Goal: Information Seeking & Learning: Learn about a topic

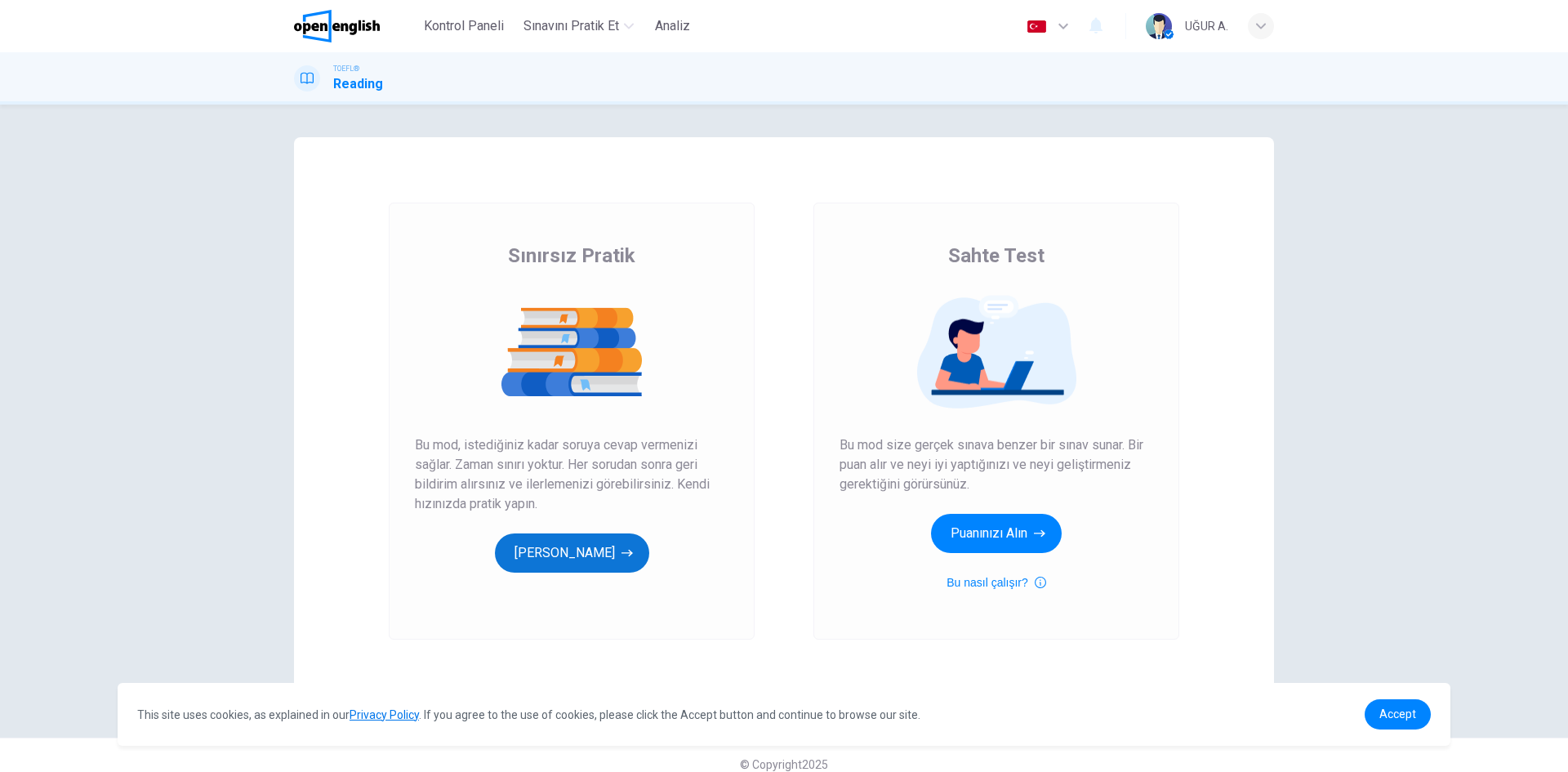
click at [568, 558] on button "[PERSON_NAME]" at bounding box center [572, 552] width 154 height 39
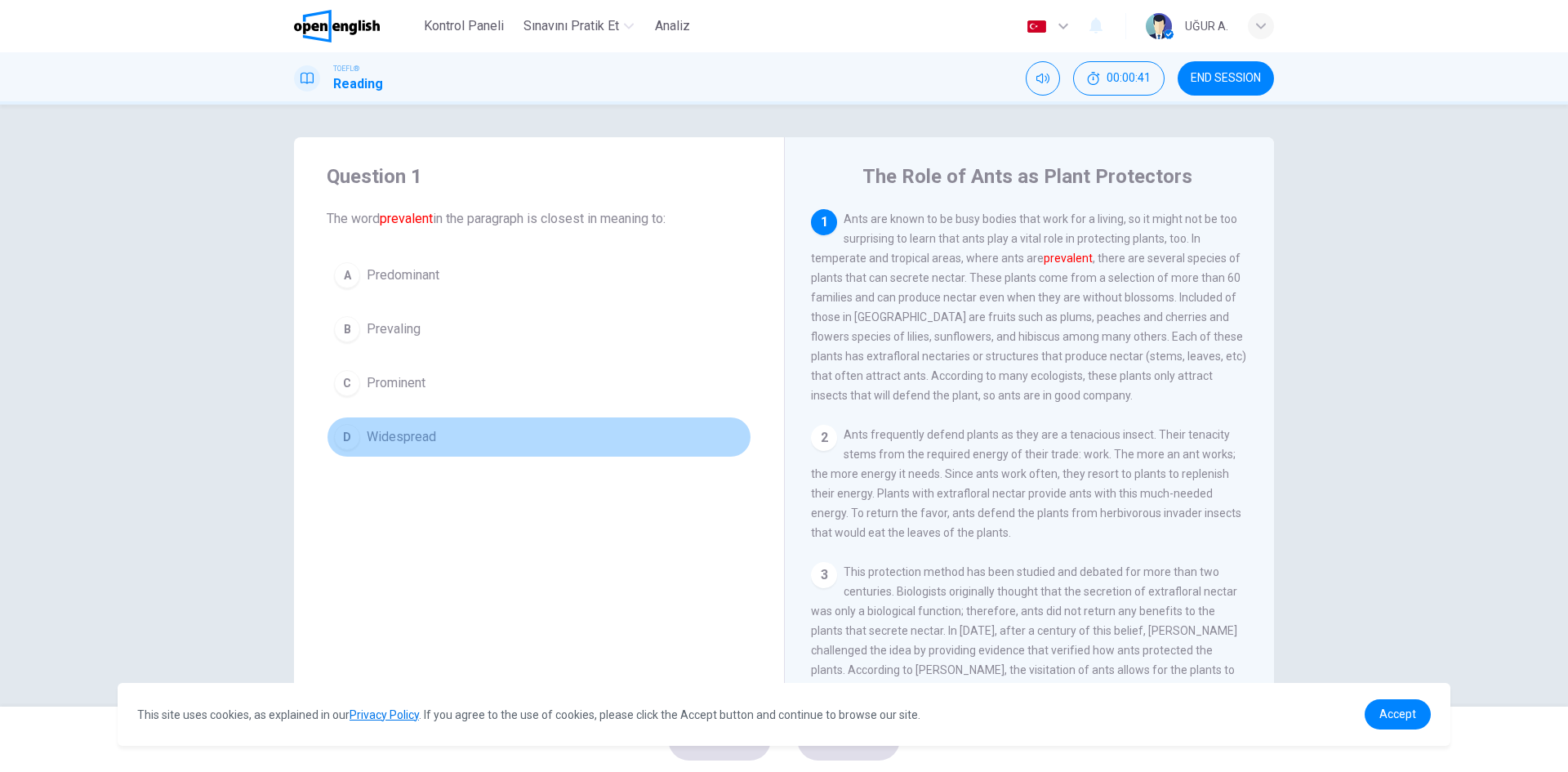
click at [373, 439] on span "Widespread" at bounding box center [401, 437] width 69 height 19
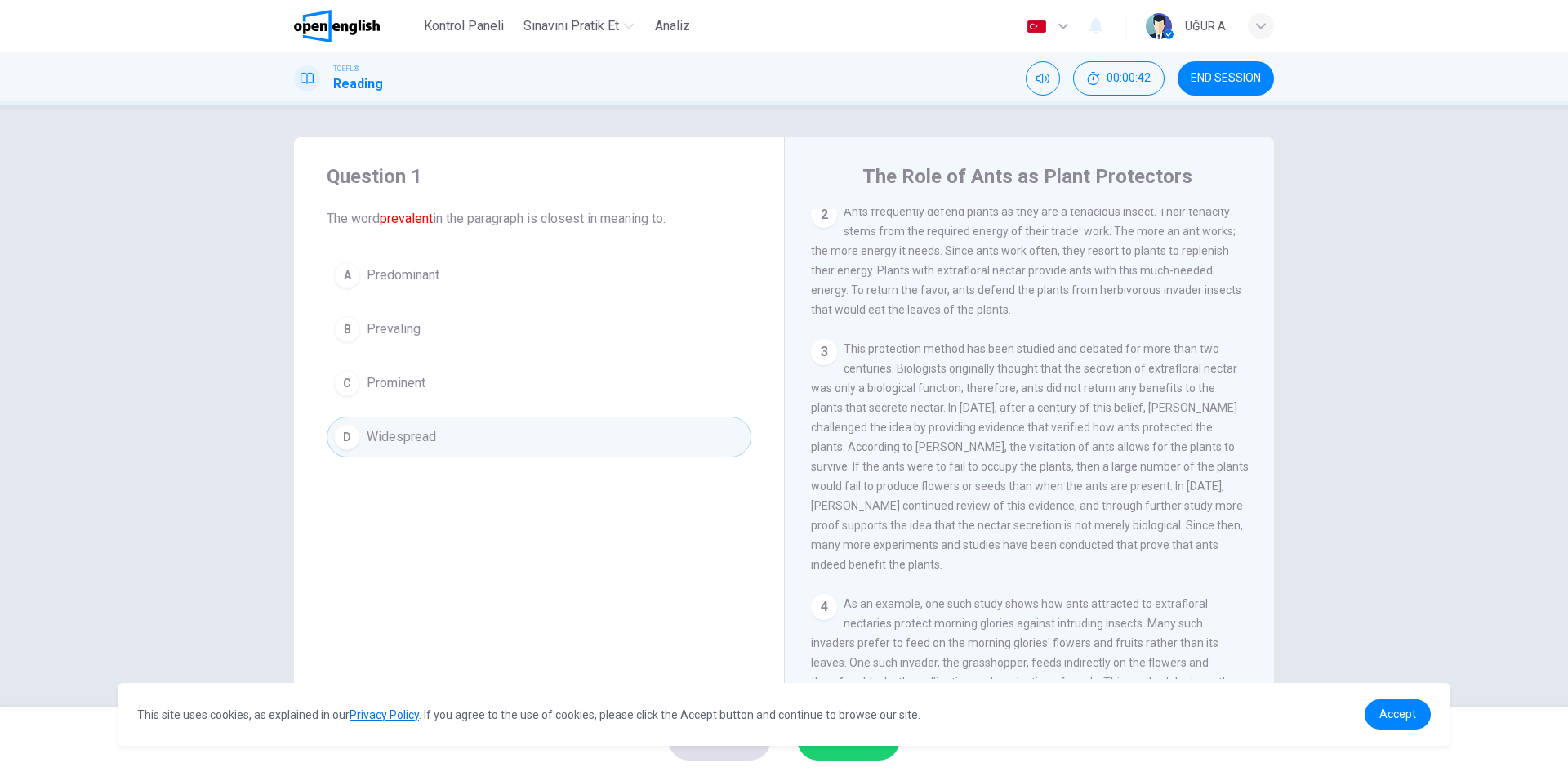
scroll to position [245, 0]
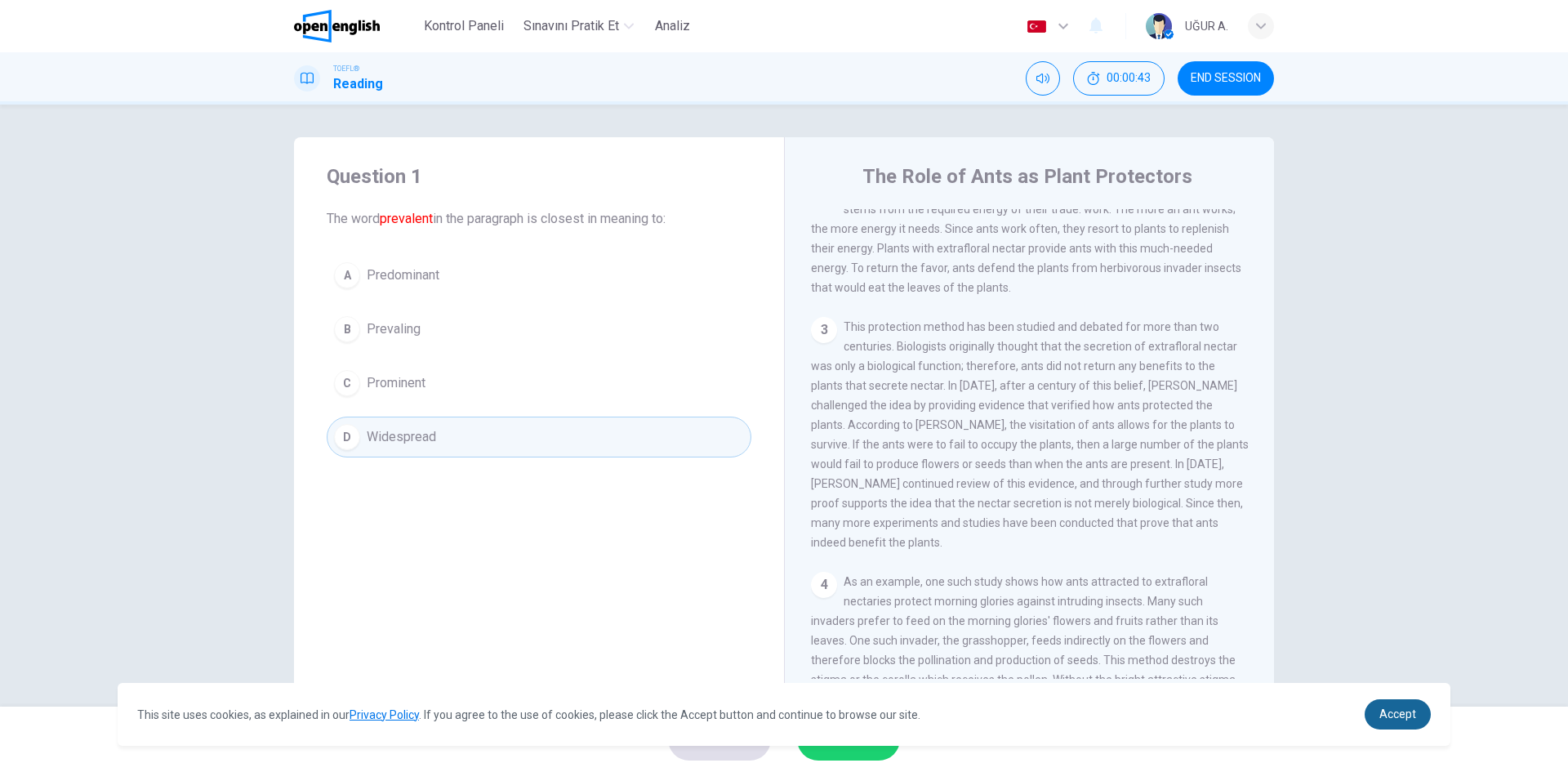
drag, startPoint x: 1404, startPoint y: 712, endPoint x: 1322, endPoint y: 733, distance: 84.6
click at [1403, 712] on span "Accept" at bounding box center [1398, 713] width 37 height 13
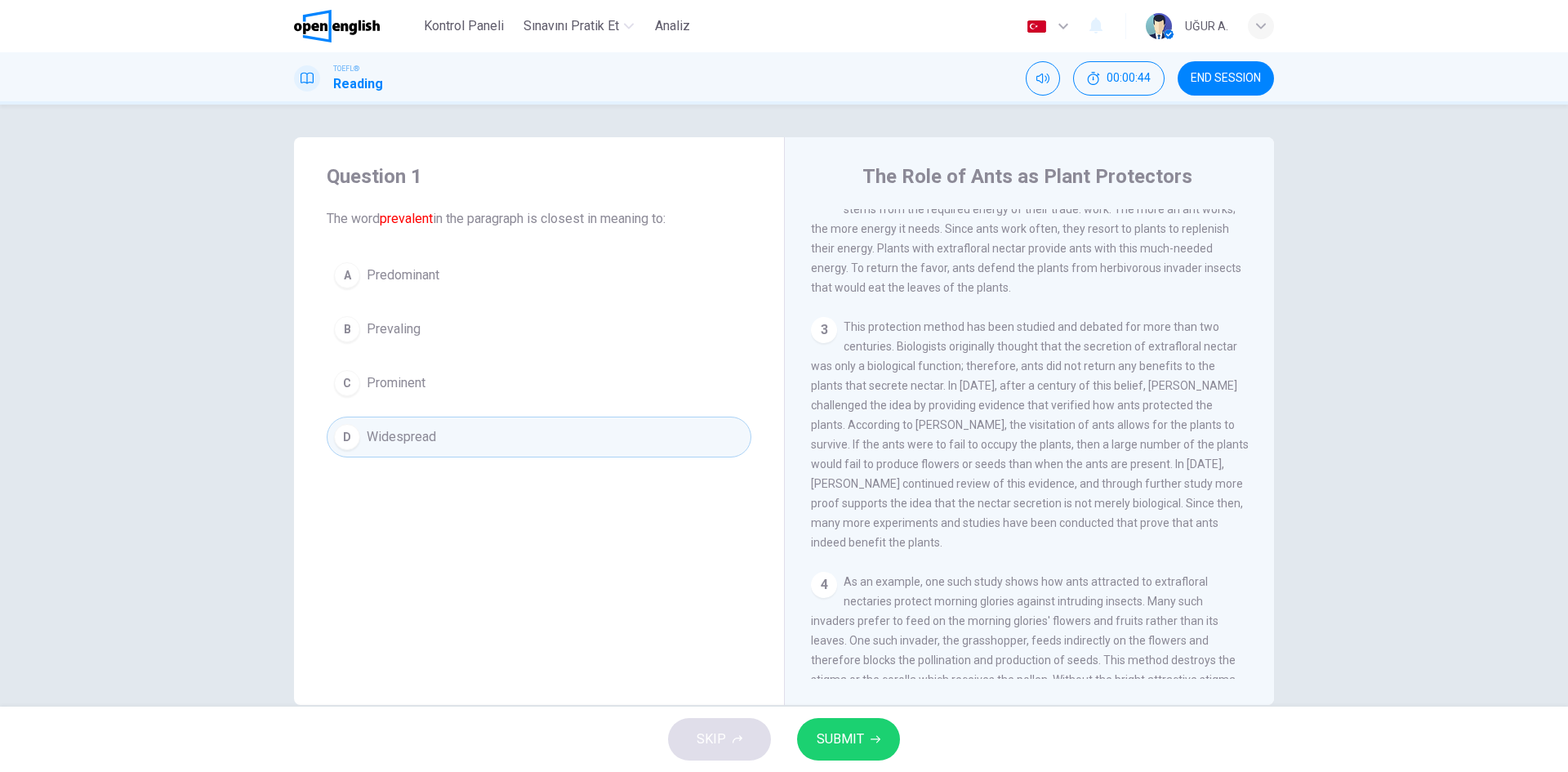
click at [884, 743] on button "SUBMIT" at bounding box center [849, 739] width 103 height 43
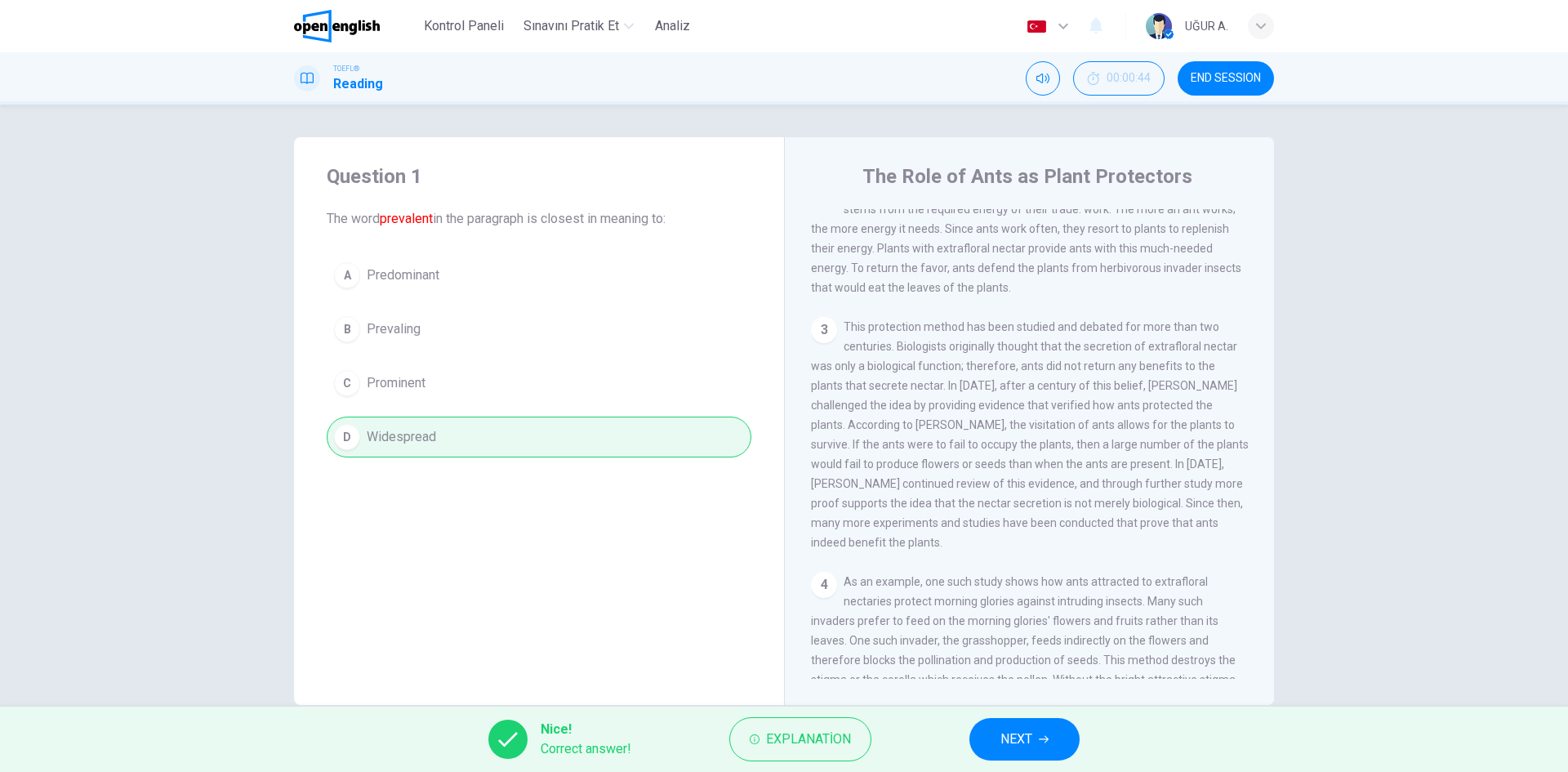
click at [1048, 729] on button "NEXT" at bounding box center [1024, 739] width 110 height 43
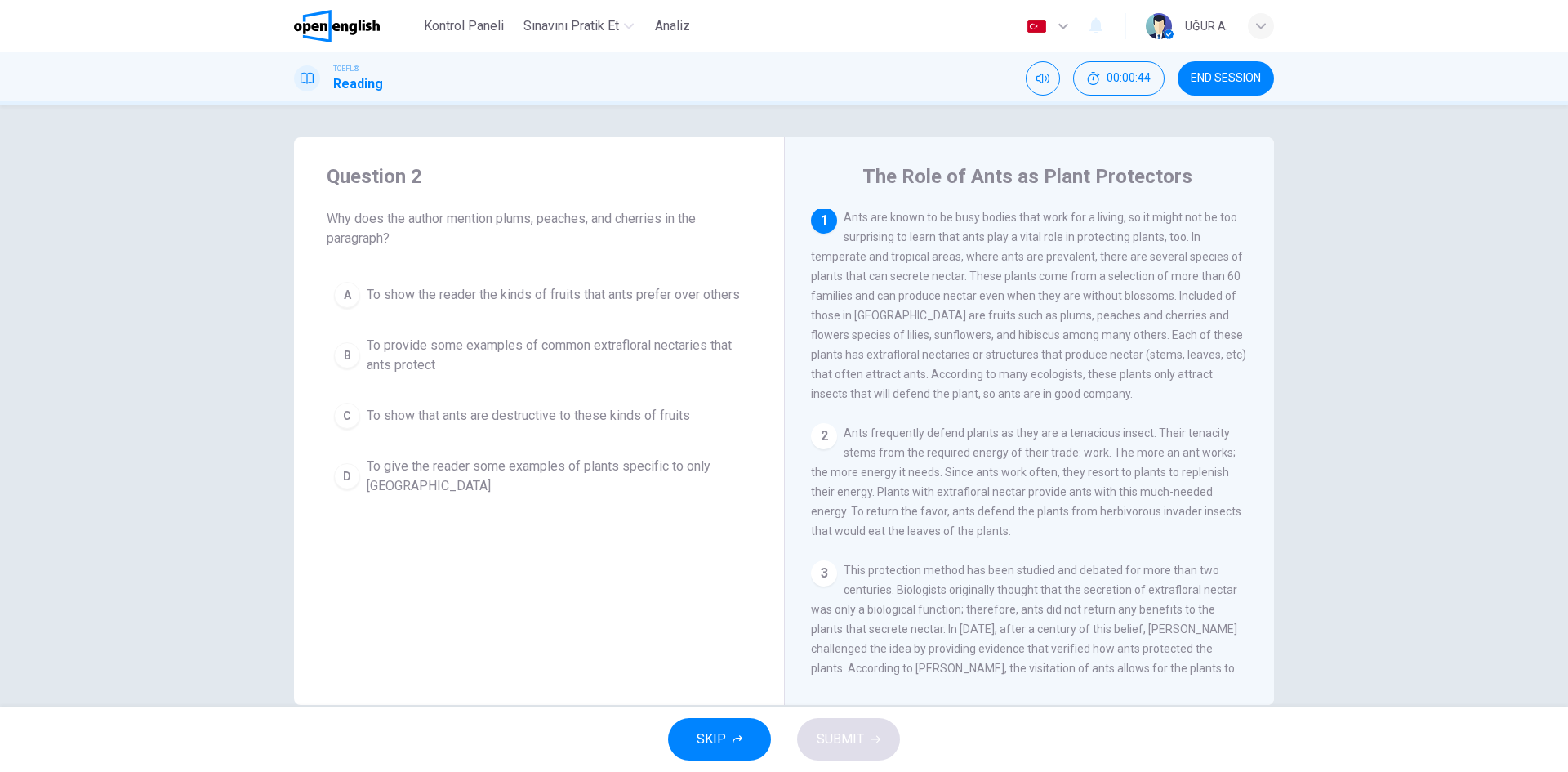
scroll to position [0, 0]
drag, startPoint x: 1161, startPoint y: 300, endPoint x: 1129, endPoint y: 305, distance: 32.4
click at [1126, 305] on span "Ants are known to be busy bodies that work for a living, so it might not be too…" at bounding box center [1028, 307] width 435 height 189
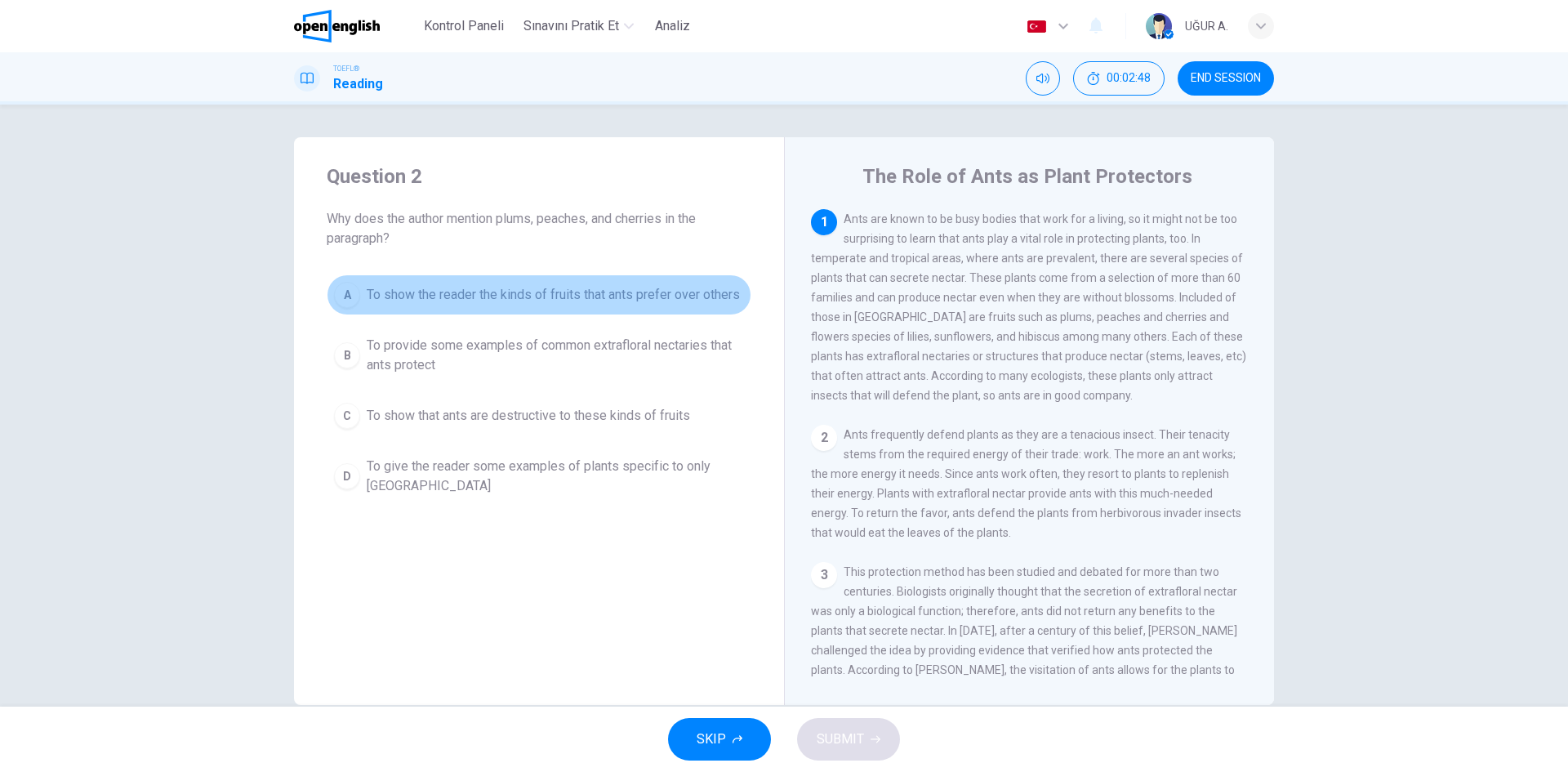
click at [347, 302] on div "A" at bounding box center [348, 295] width 26 height 26
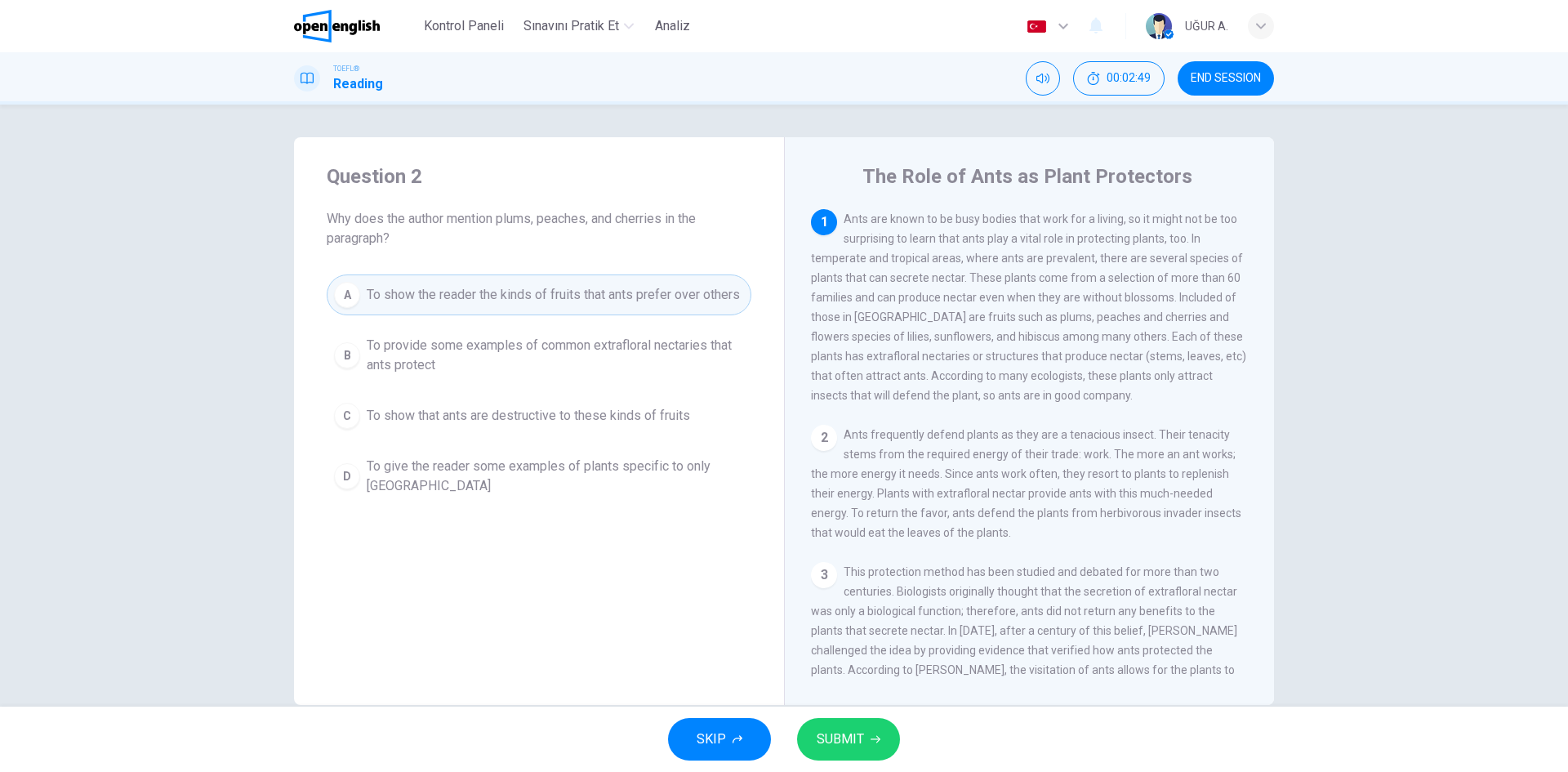
click at [871, 739] on icon "button" at bounding box center [875, 740] width 10 height 7
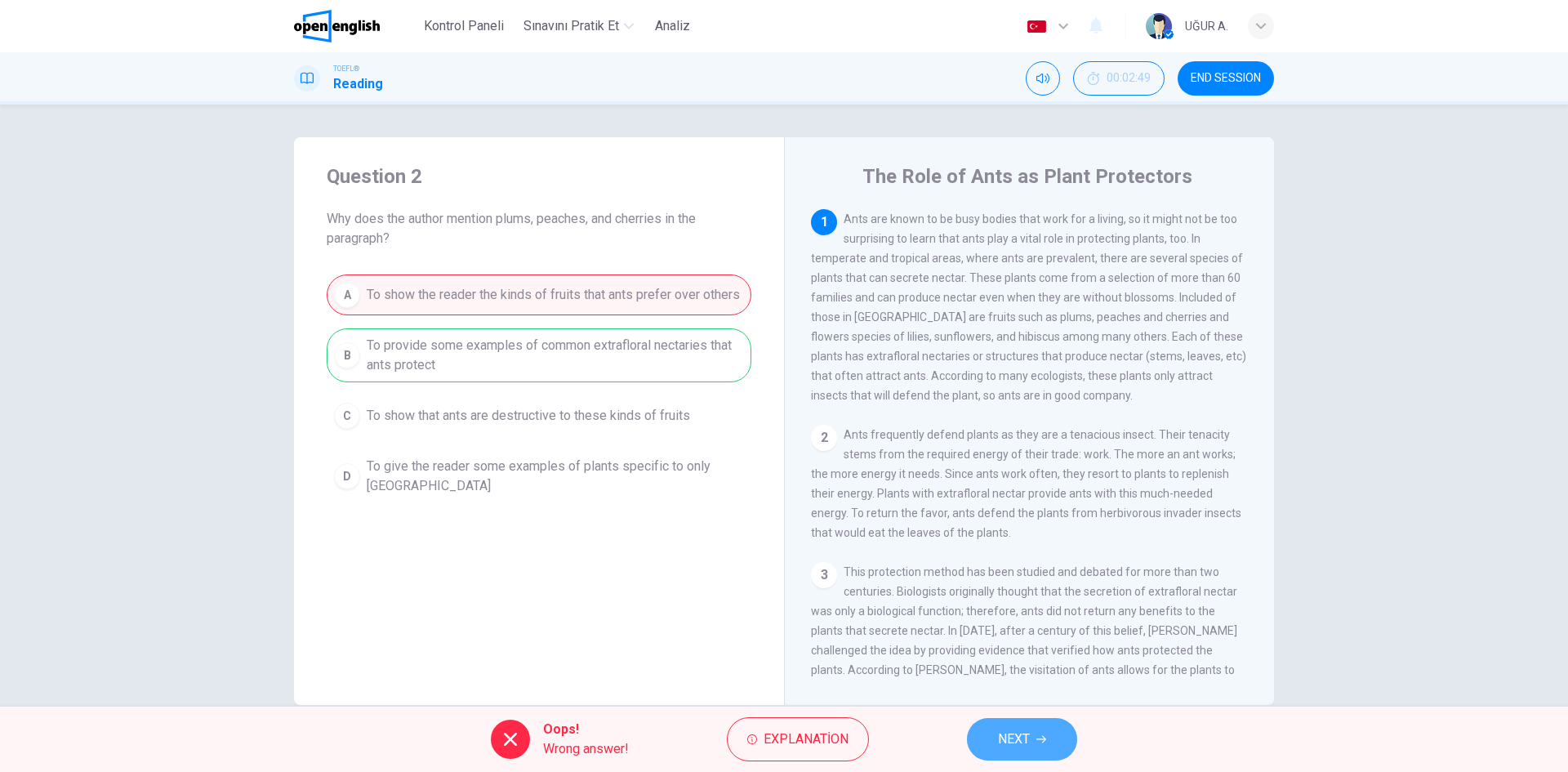
click at [1029, 752] on button "NEXT" at bounding box center [1023, 739] width 110 height 43
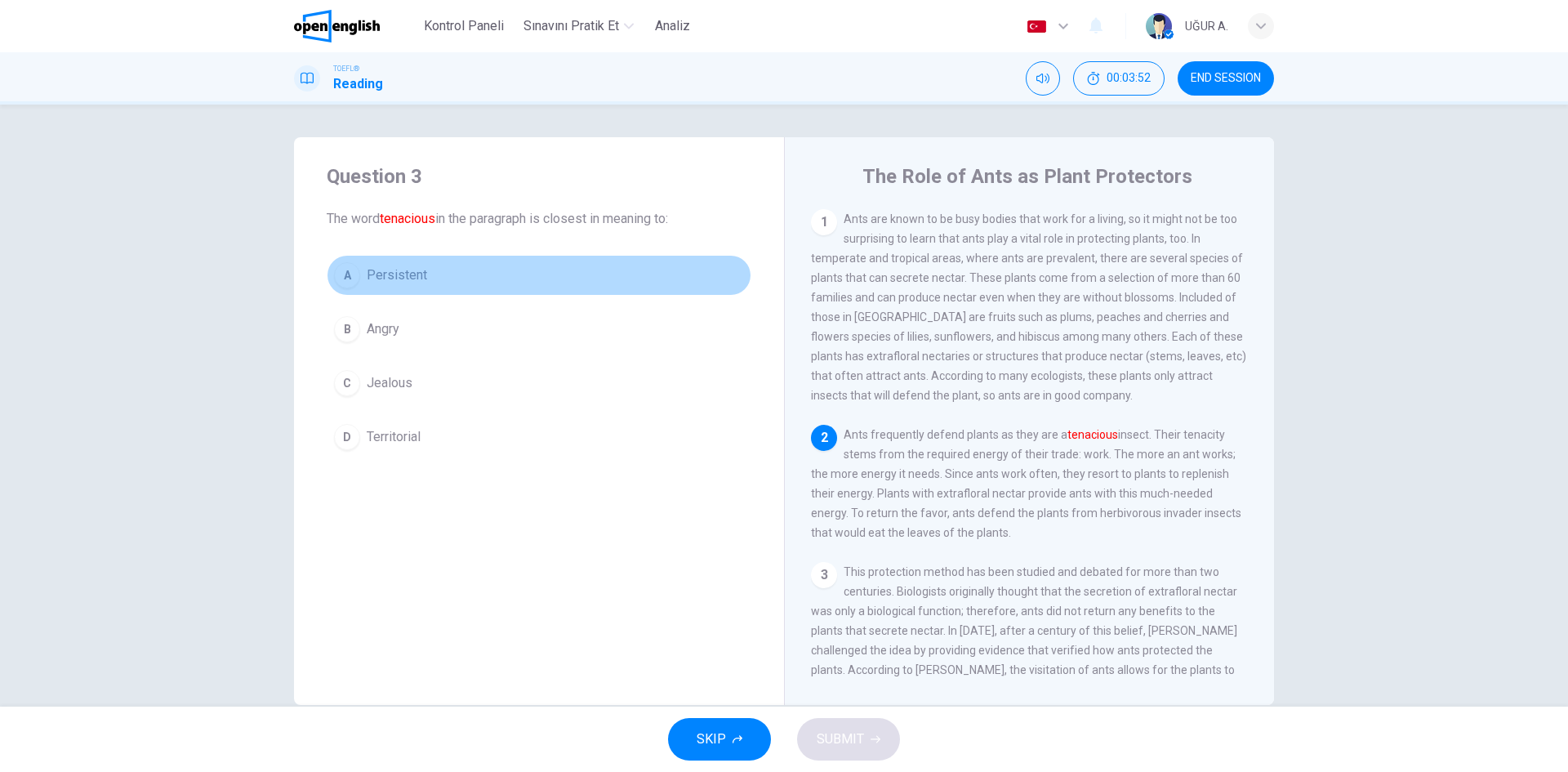
click at [344, 277] on div "A" at bounding box center [348, 275] width 26 height 26
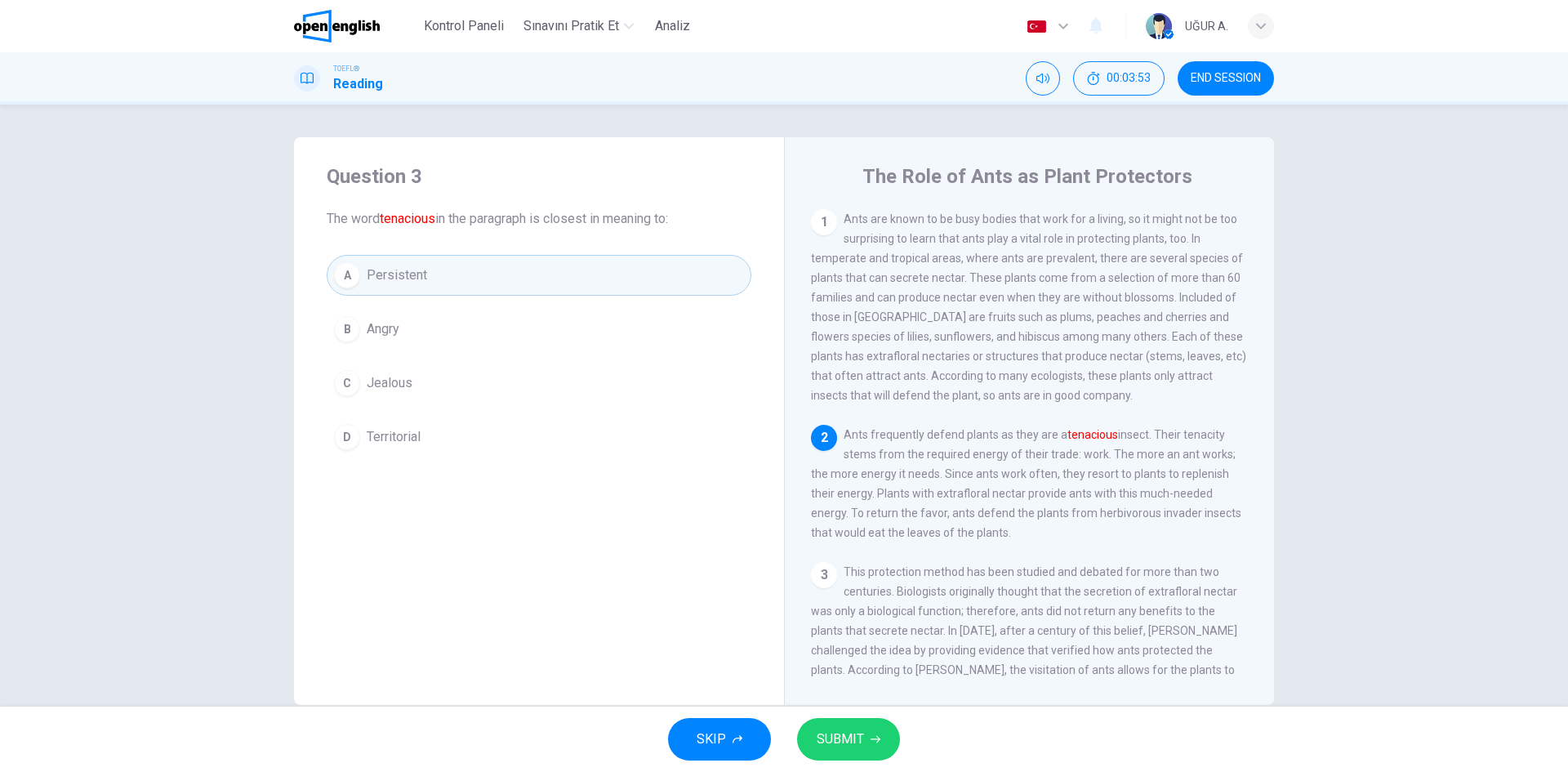
click at [826, 740] on span "SUBMIT" at bounding box center [840, 739] width 47 height 23
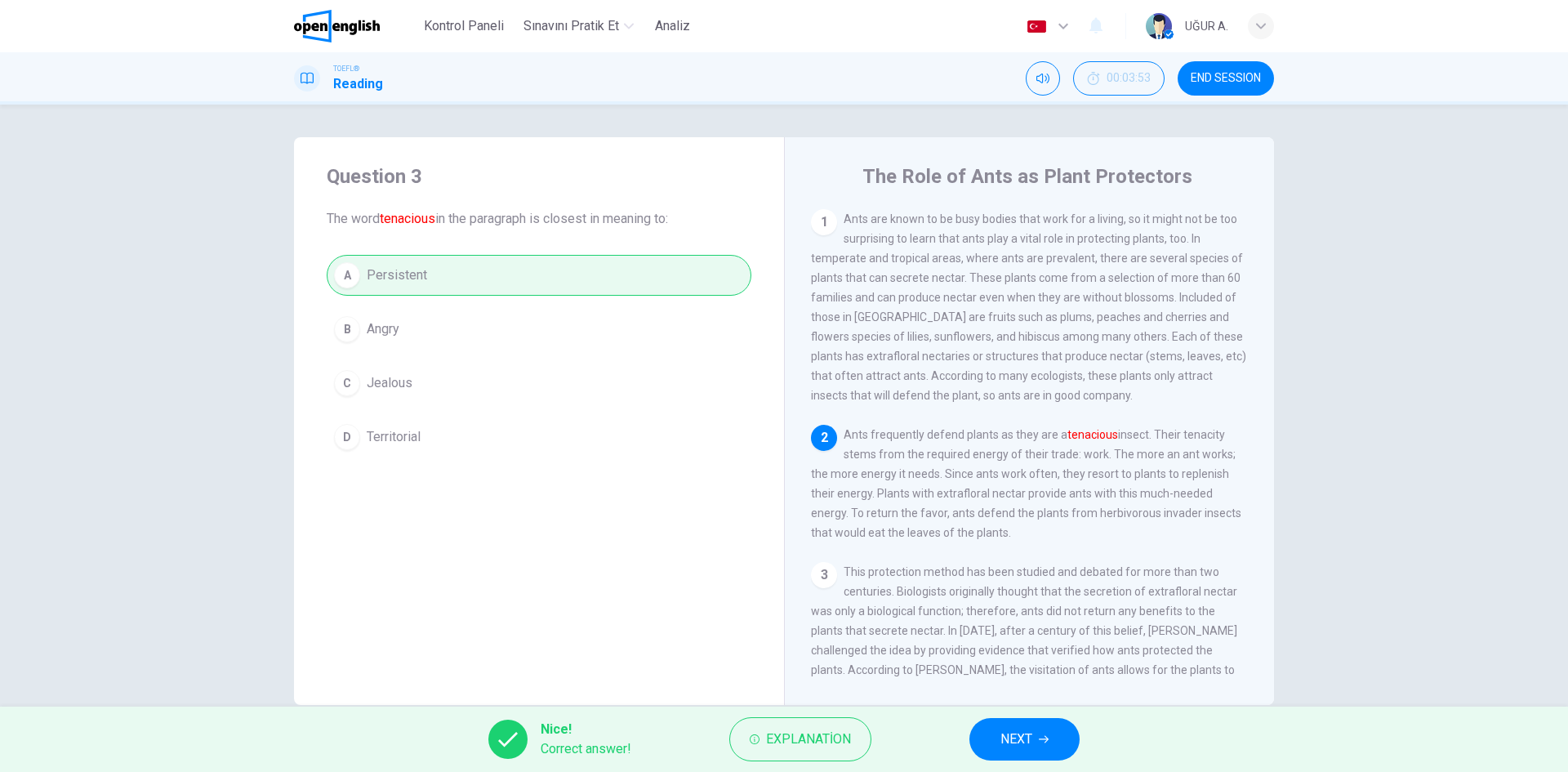
click at [1011, 739] on span "NEXT" at bounding box center [1016, 739] width 32 height 23
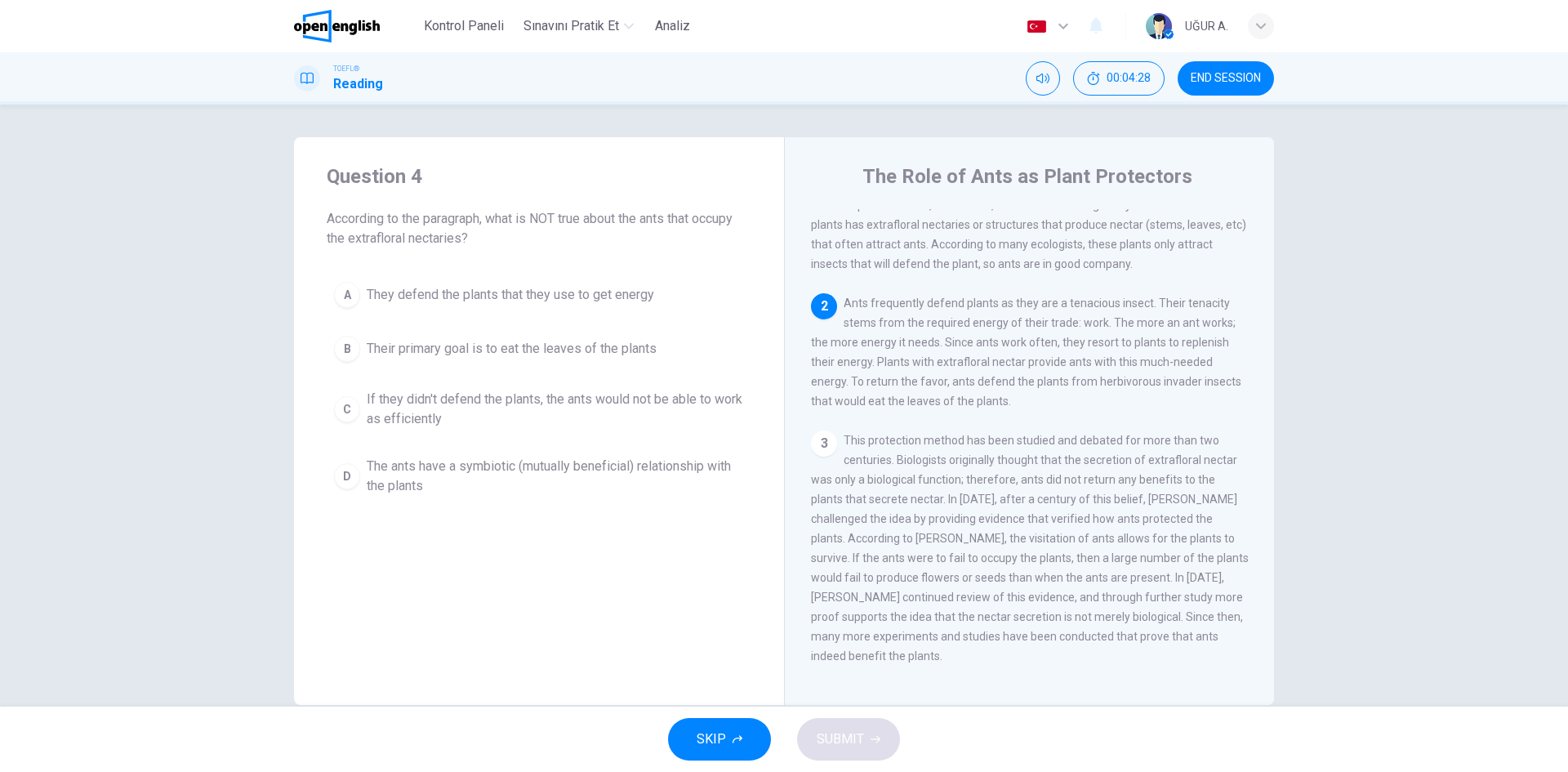
scroll to position [122, 0]
click at [345, 480] on div "D" at bounding box center [348, 476] width 26 height 26
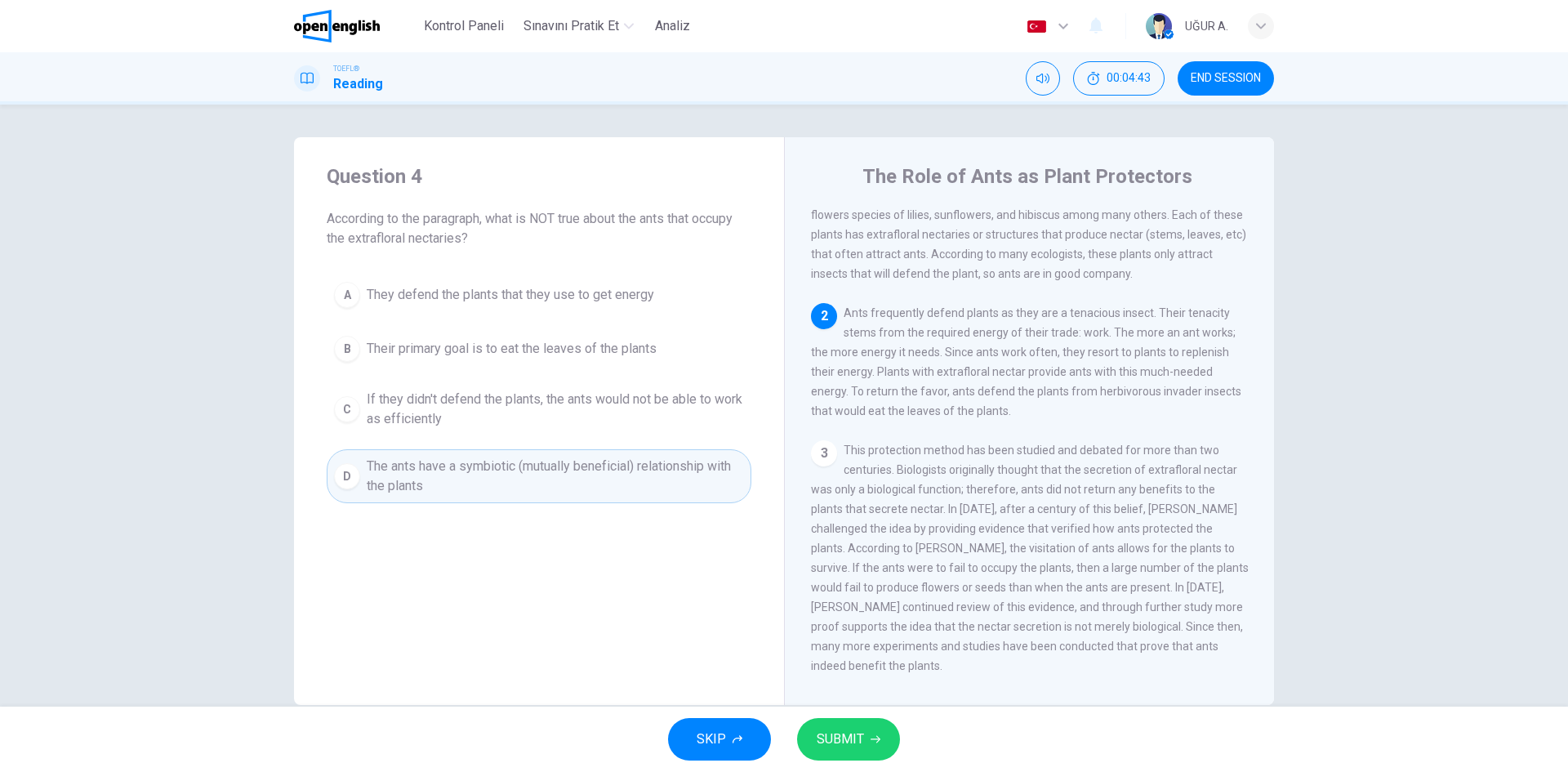
drag, startPoint x: 899, startPoint y: 735, endPoint x: 885, endPoint y: 735, distance: 14.0
click at [897, 735] on div "SKIP SUBMIT" at bounding box center [784, 739] width 1568 height 66
drag, startPoint x: 867, startPoint y: 735, endPoint x: 832, endPoint y: 712, distance: 41.9
click at [866, 736] on button "SUBMIT" at bounding box center [849, 739] width 103 height 43
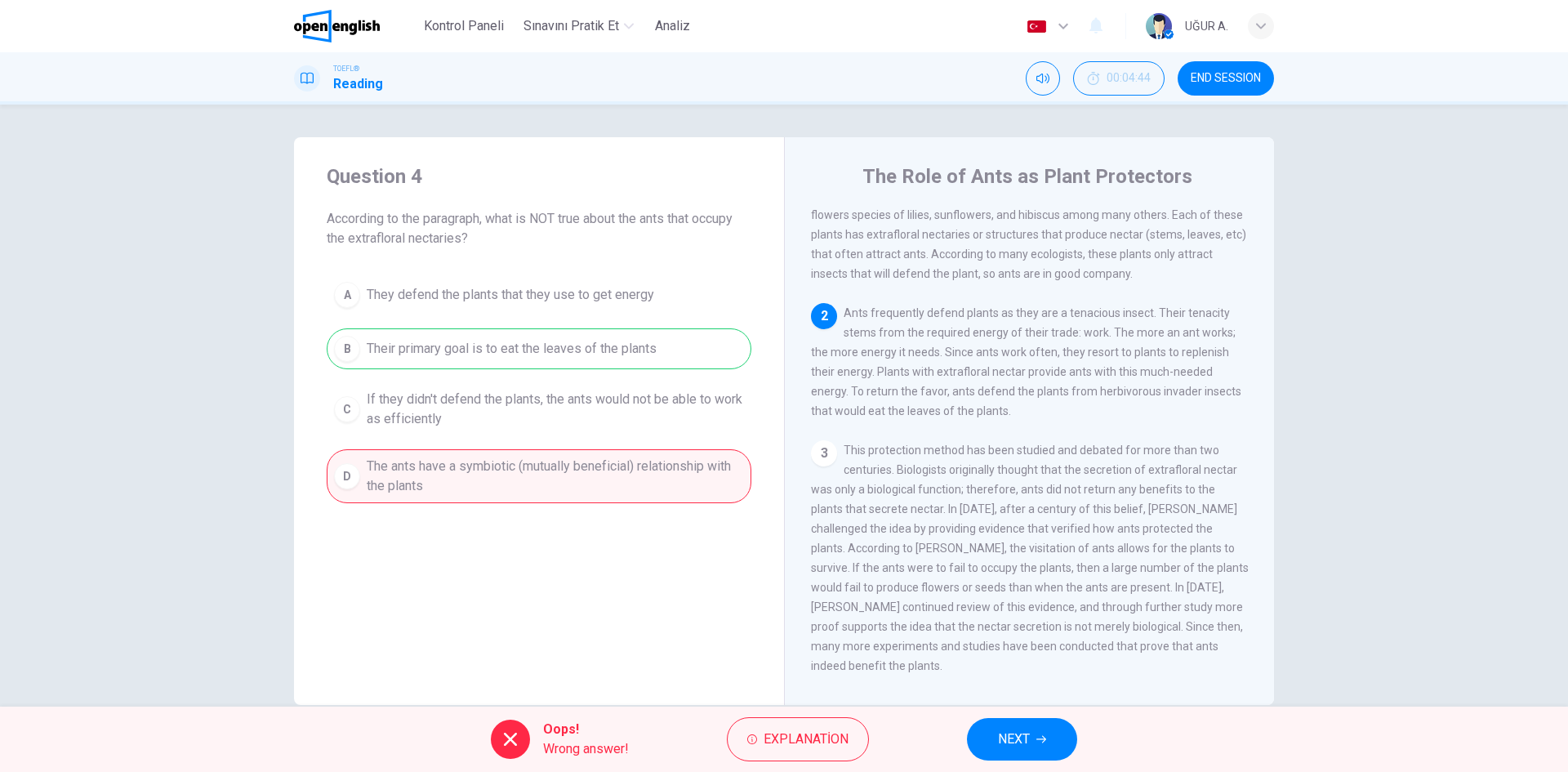
click at [1018, 735] on span "NEXT" at bounding box center [1014, 739] width 32 height 23
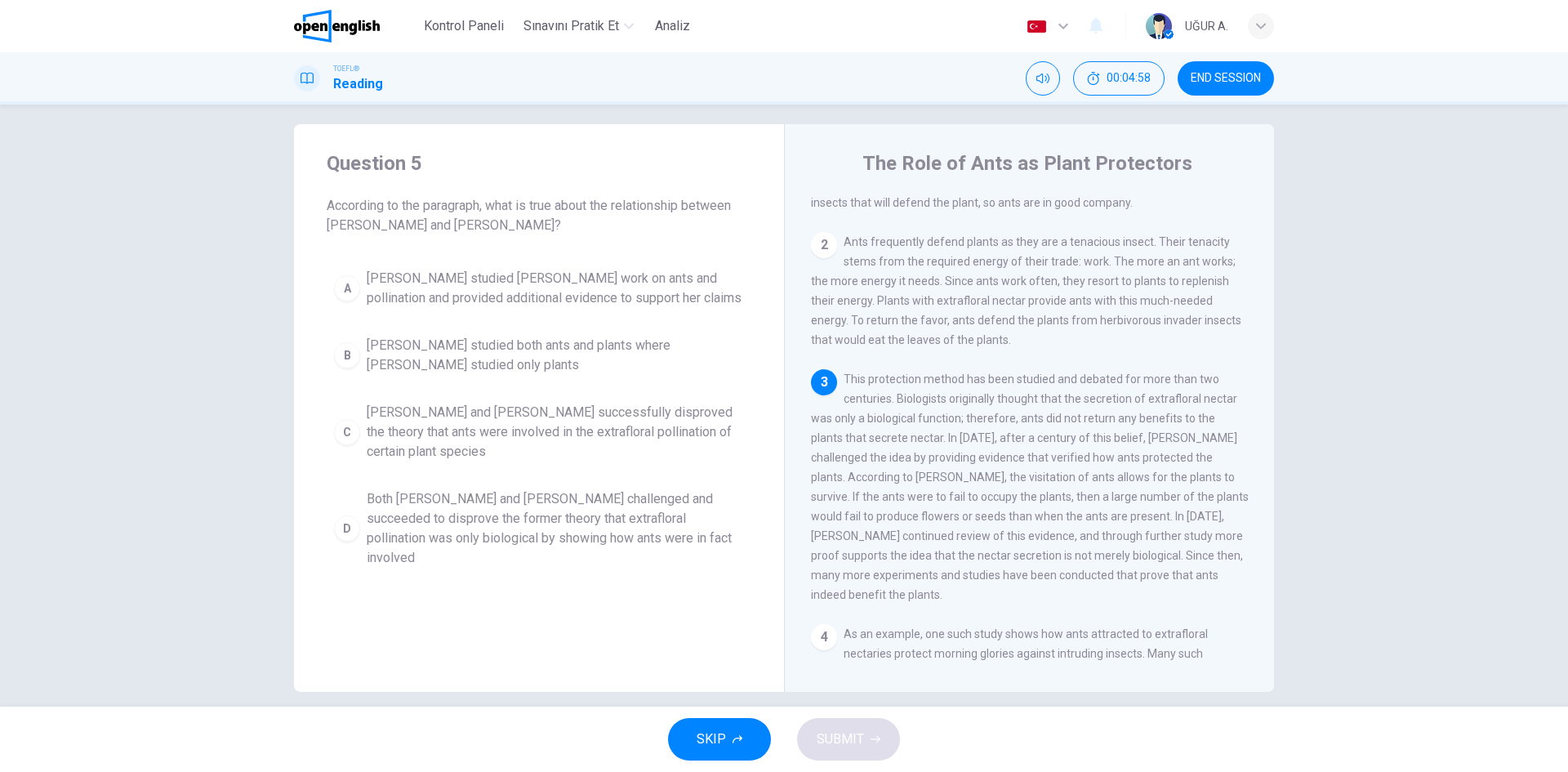
scroll to position [31, 0]
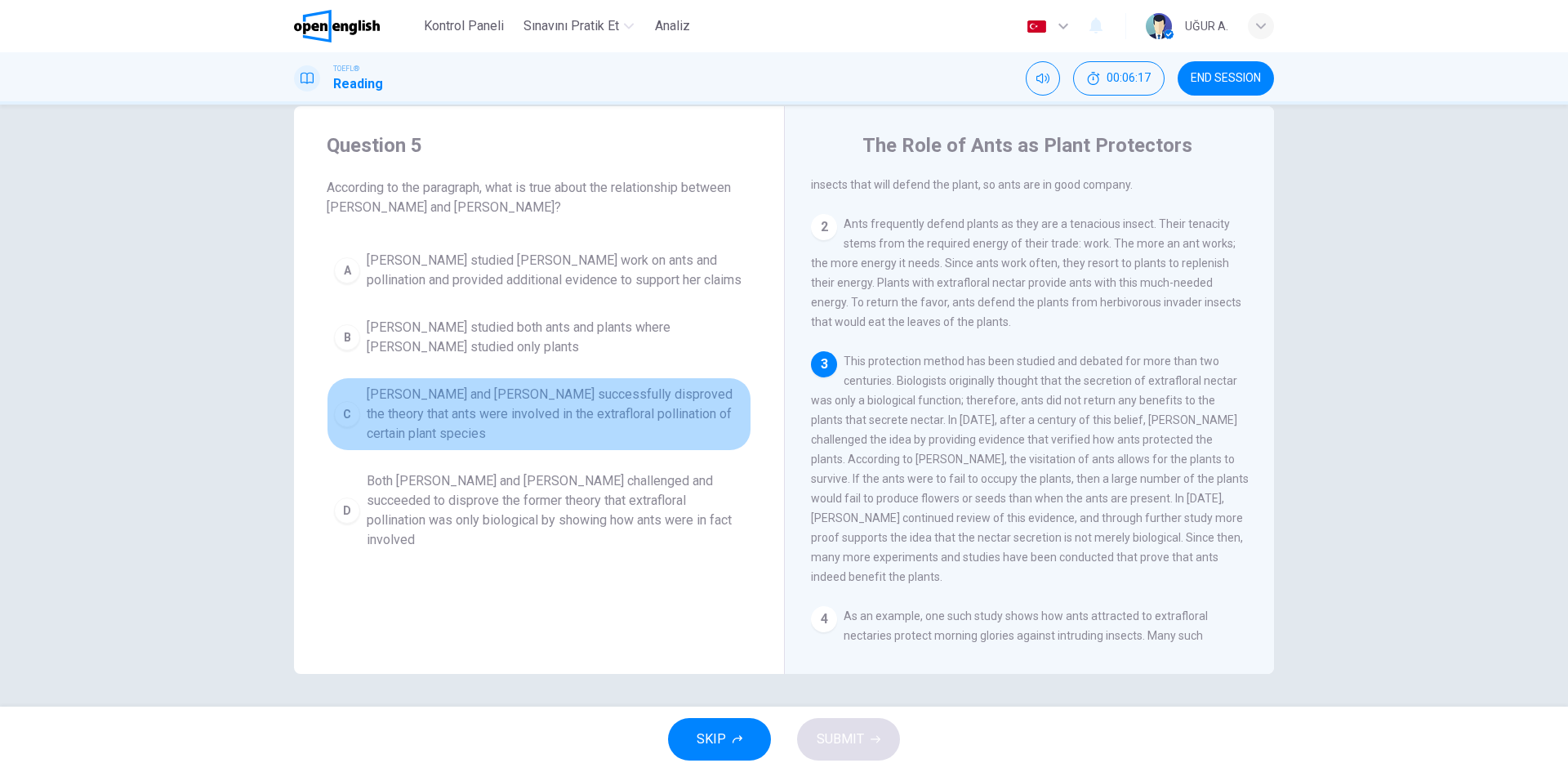
click at [359, 425] on button "[PERSON_NAME] and [PERSON_NAME] successfully disproved the theory that ants wer…" at bounding box center [538, 414] width 425 height 74
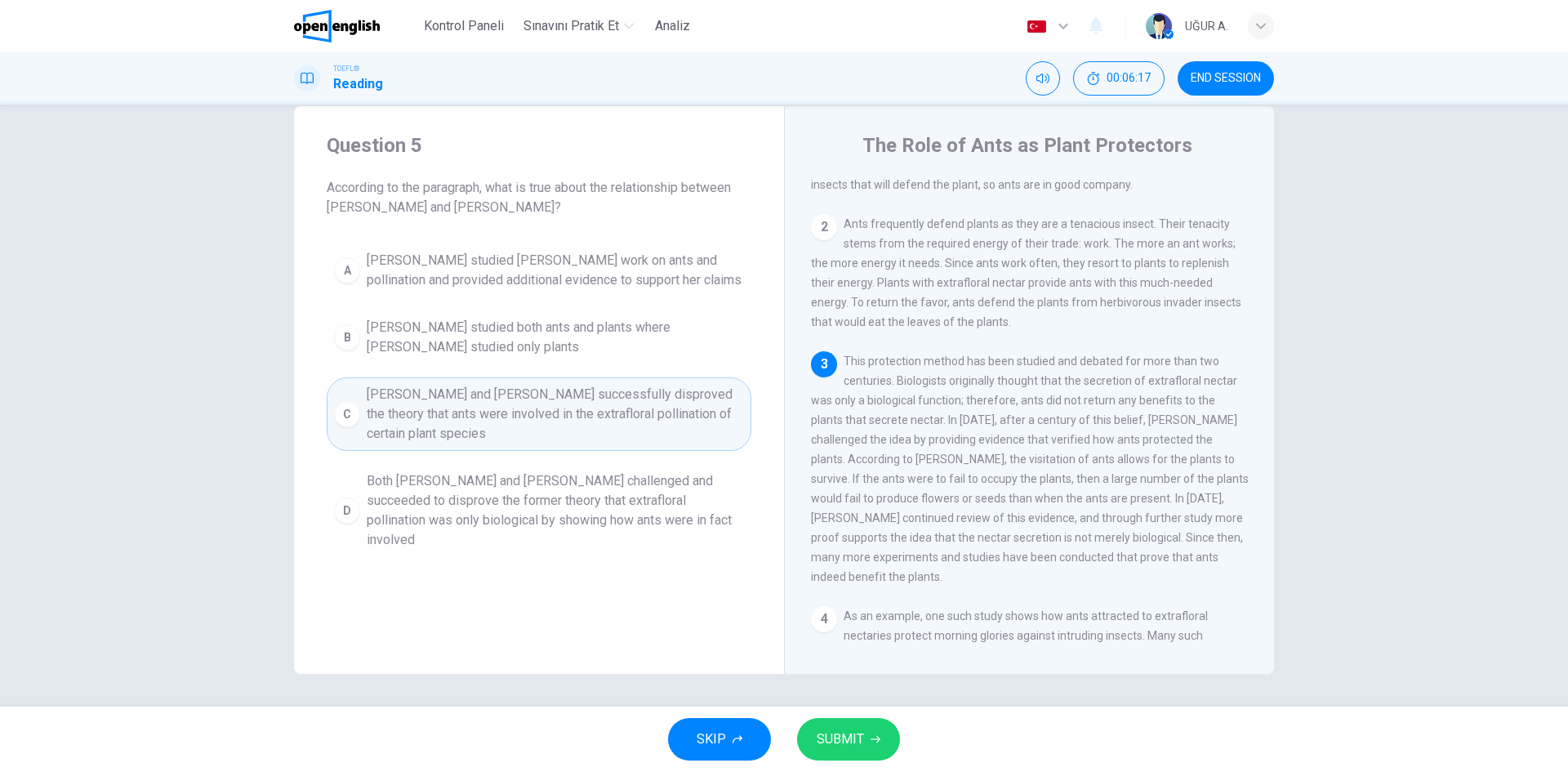
click at [862, 727] on button "SUBMIT" at bounding box center [849, 739] width 103 height 43
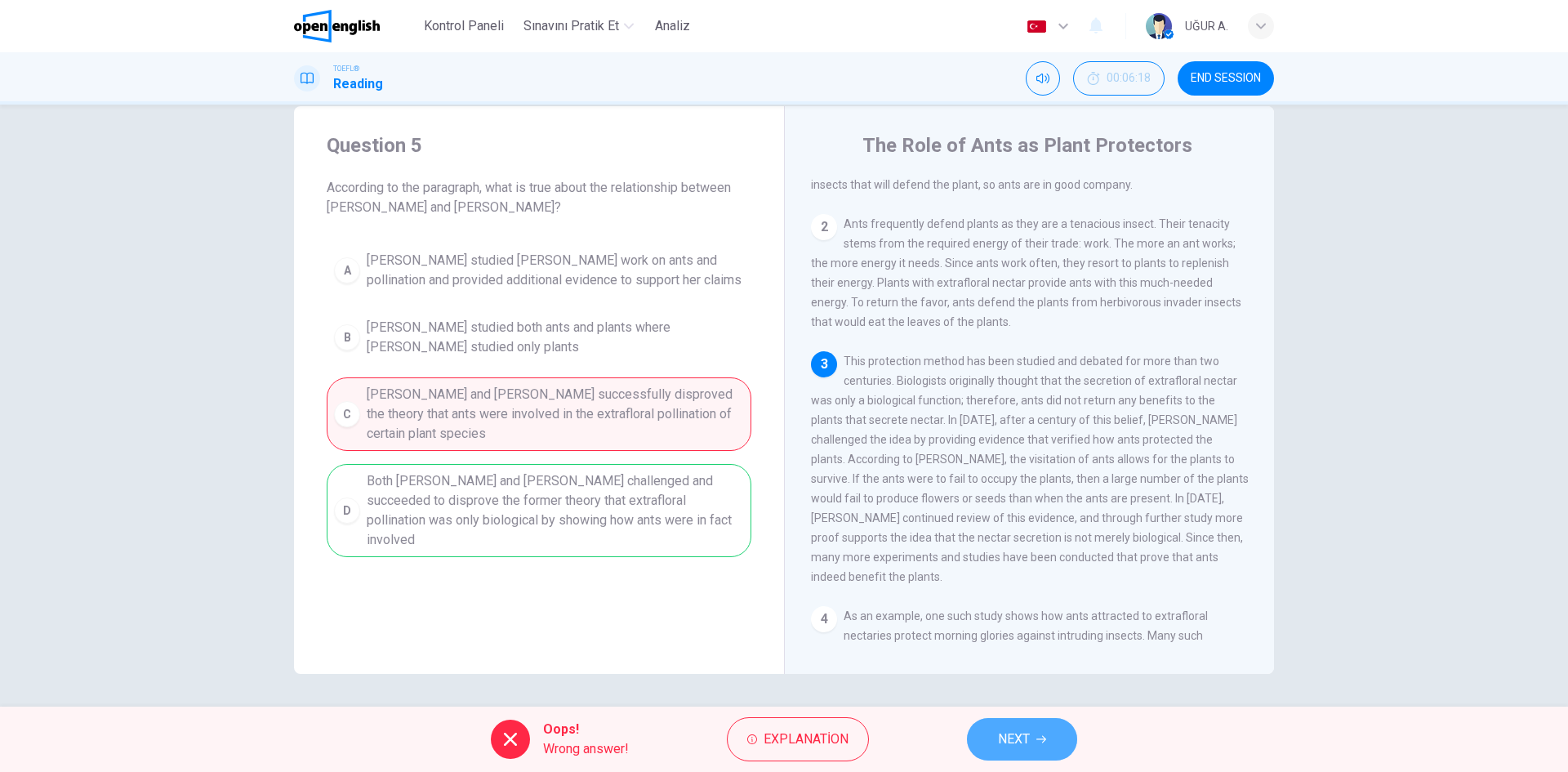
click at [1036, 730] on button "NEXT" at bounding box center [1023, 739] width 110 height 43
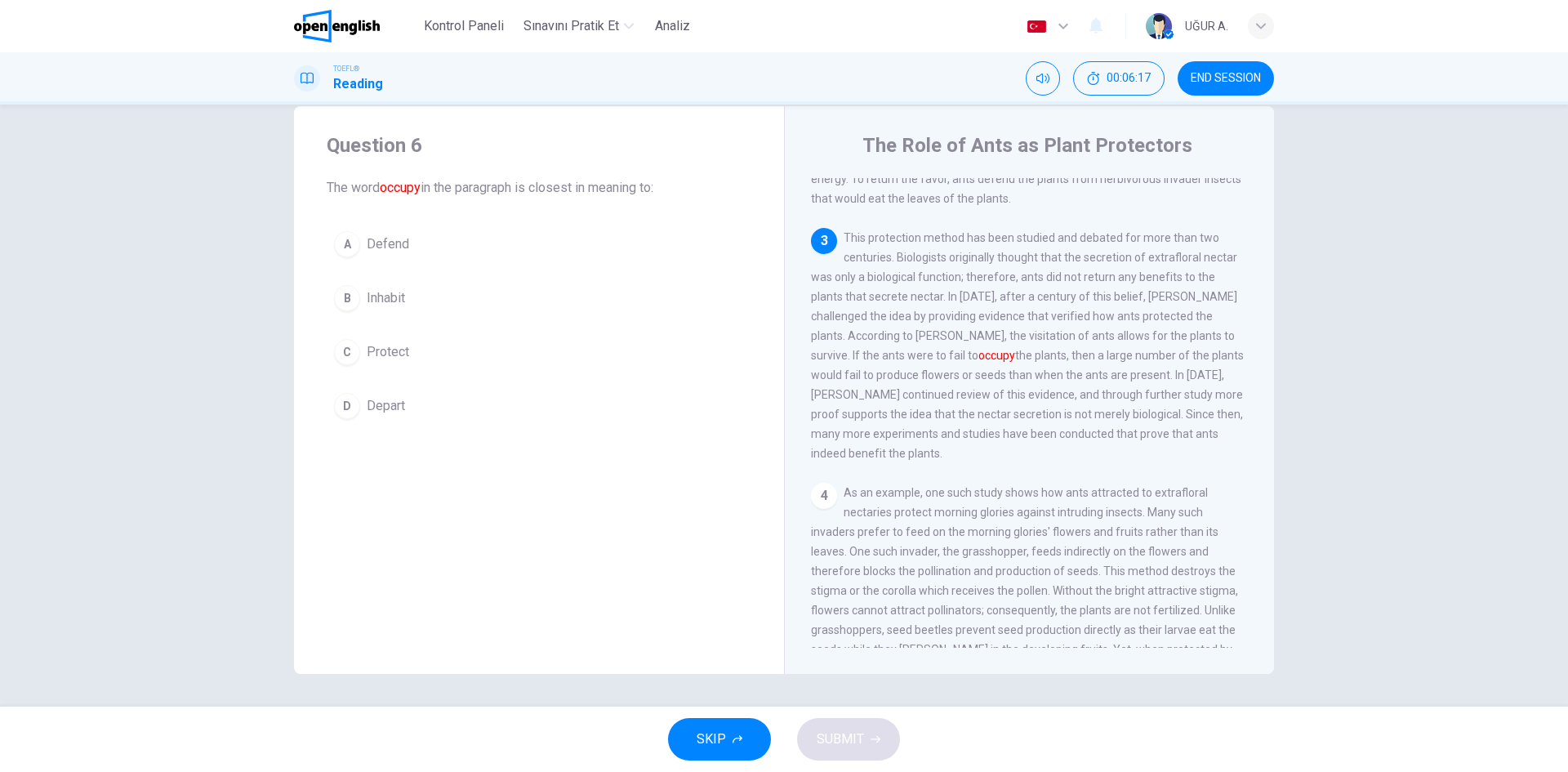
scroll to position [305, 0]
click at [344, 406] on div "D" at bounding box center [348, 406] width 26 height 26
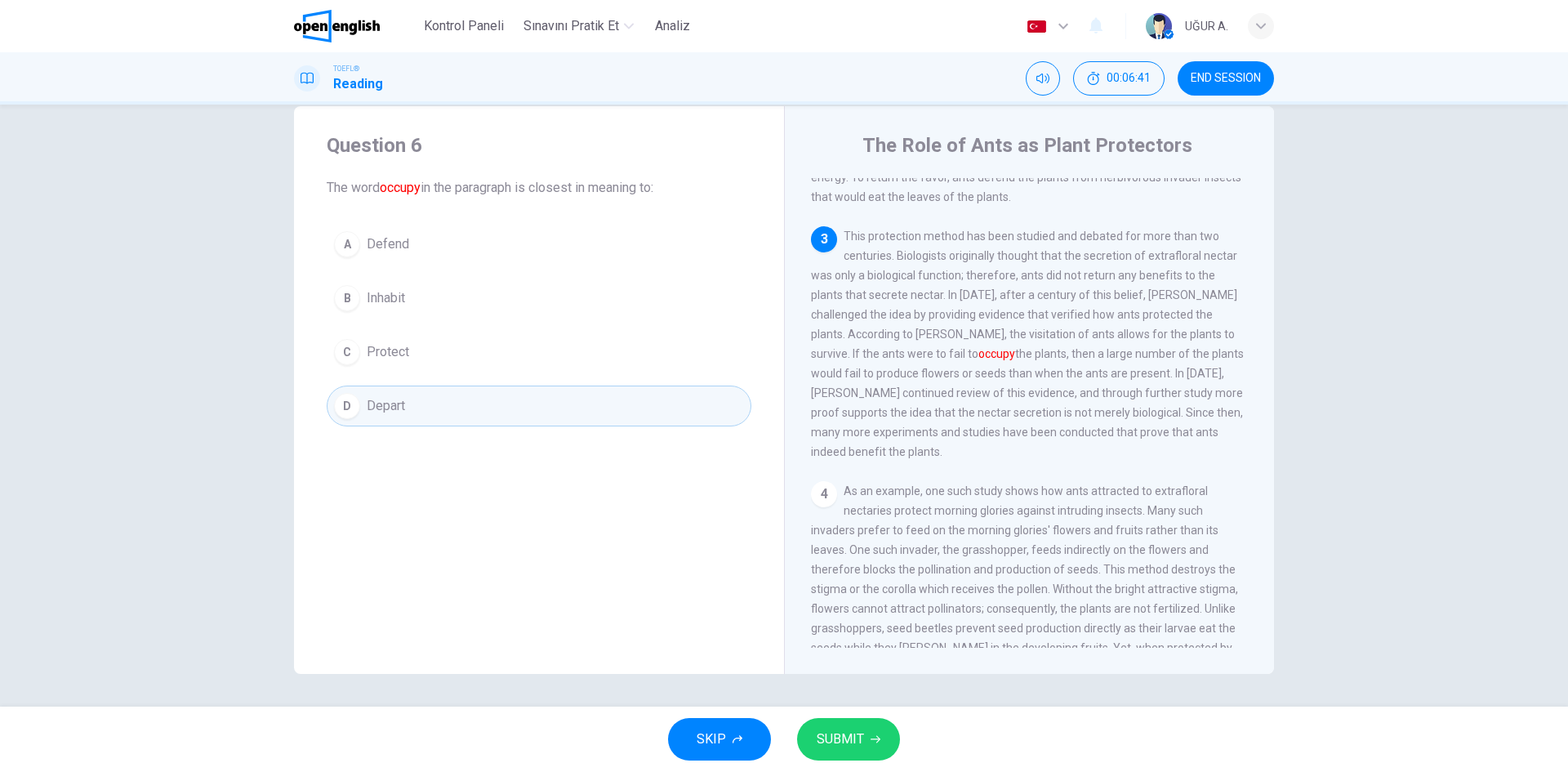
click at [859, 737] on span "SUBMIT" at bounding box center [840, 739] width 47 height 23
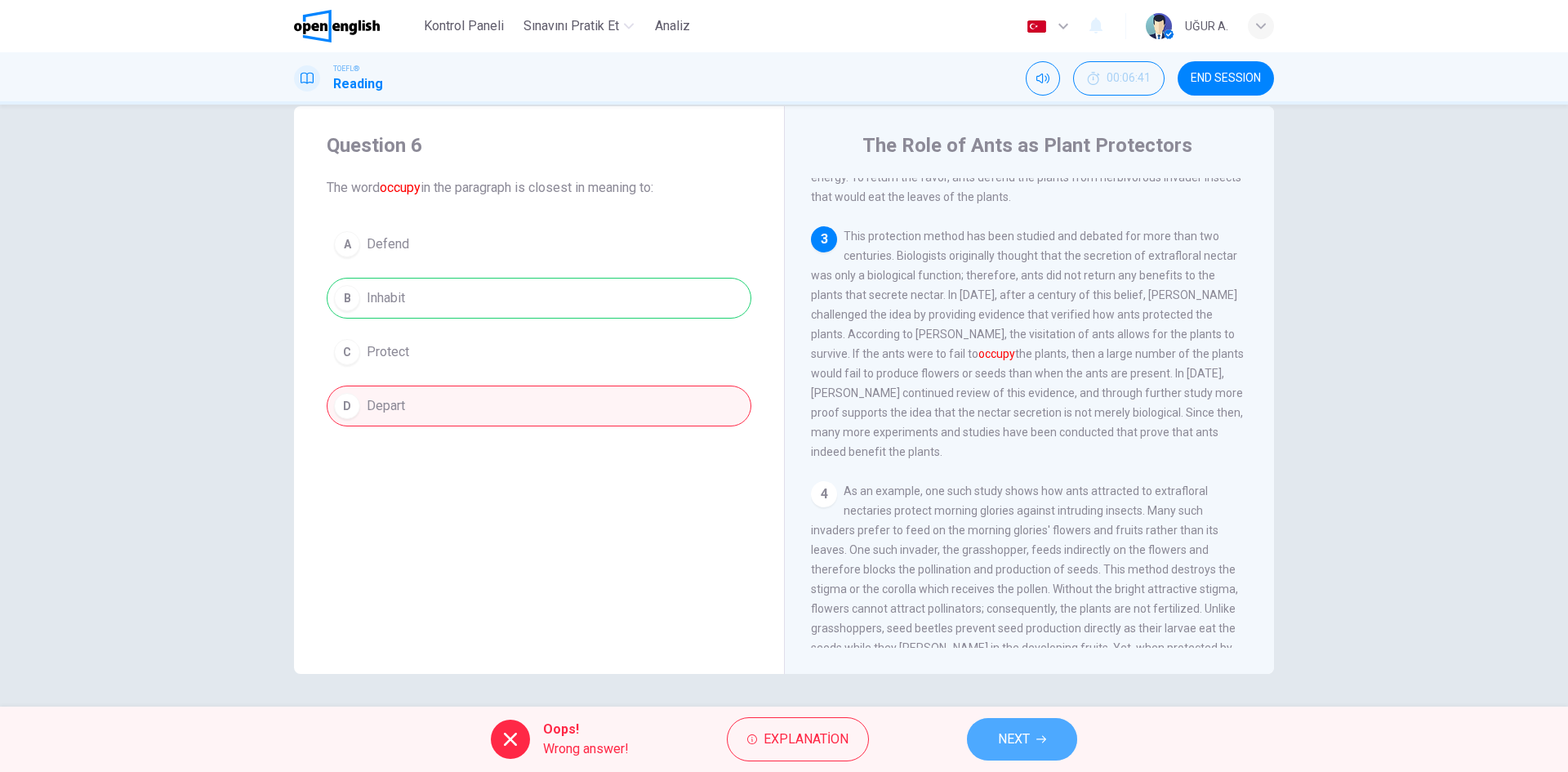
click at [1034, 734] on button "NEXT" at bounding box center [1023, 739] width 110 height 43
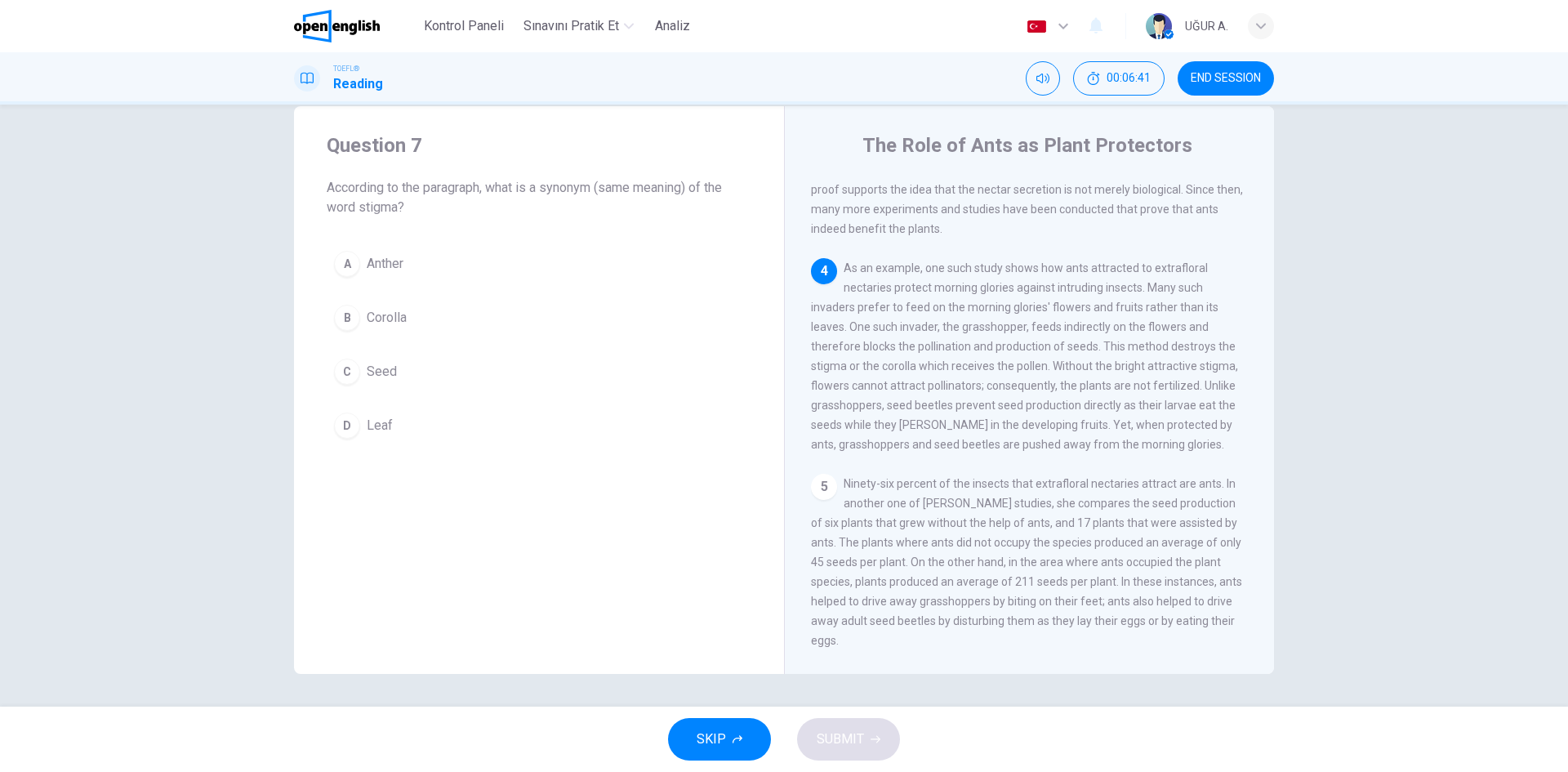
scroll to position [529, 0]
drag, startPoint x: 342, startPoint y: 319, endPoint x: 365, endPoint y: 342, distance: 32.5
click at [344, 321] on div "B" at bounding box center [348, 318] width 26 height 26
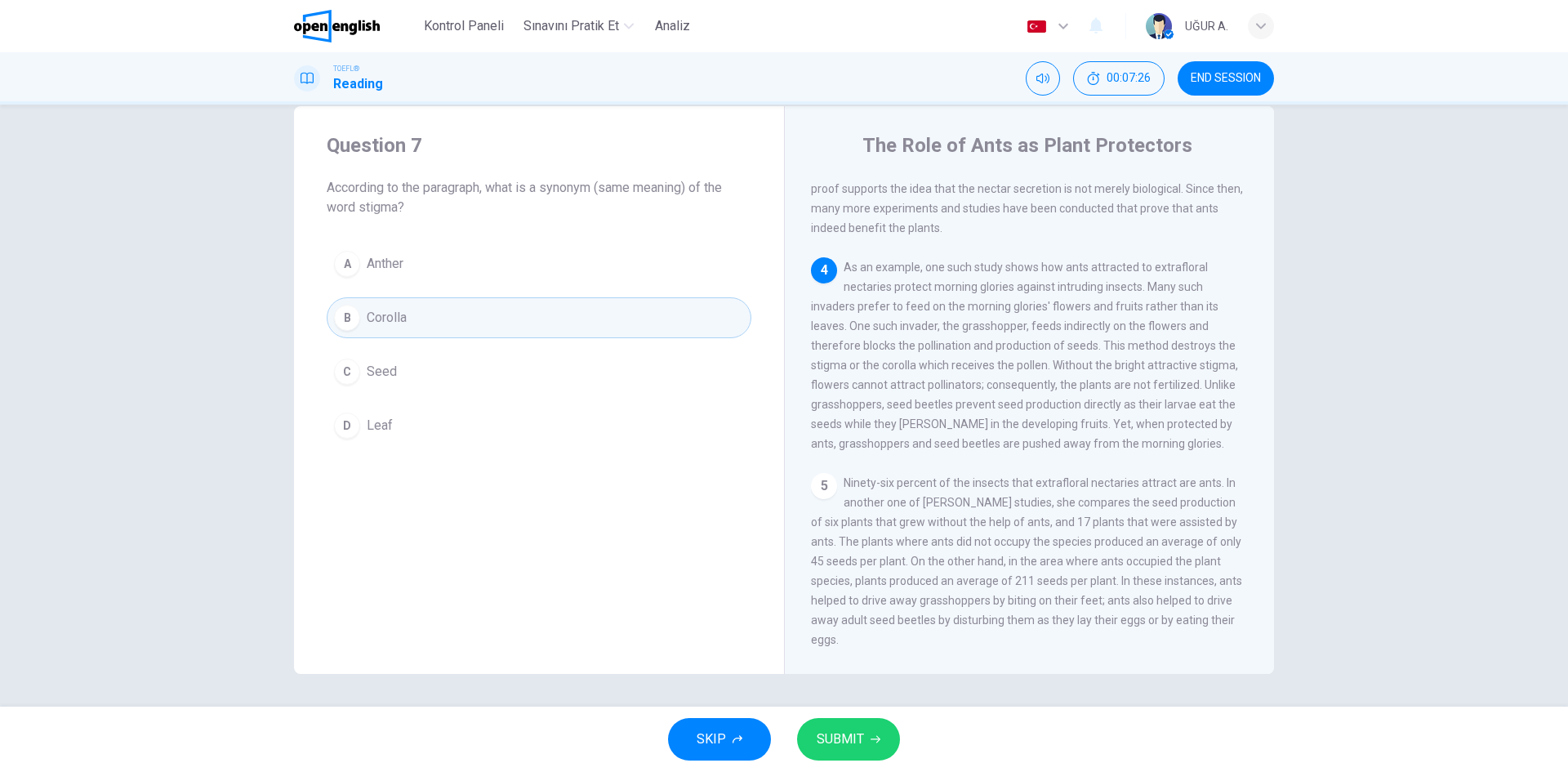
click at [340, 373] on div "C" at bounding box center [348, 372] width 26 height 26
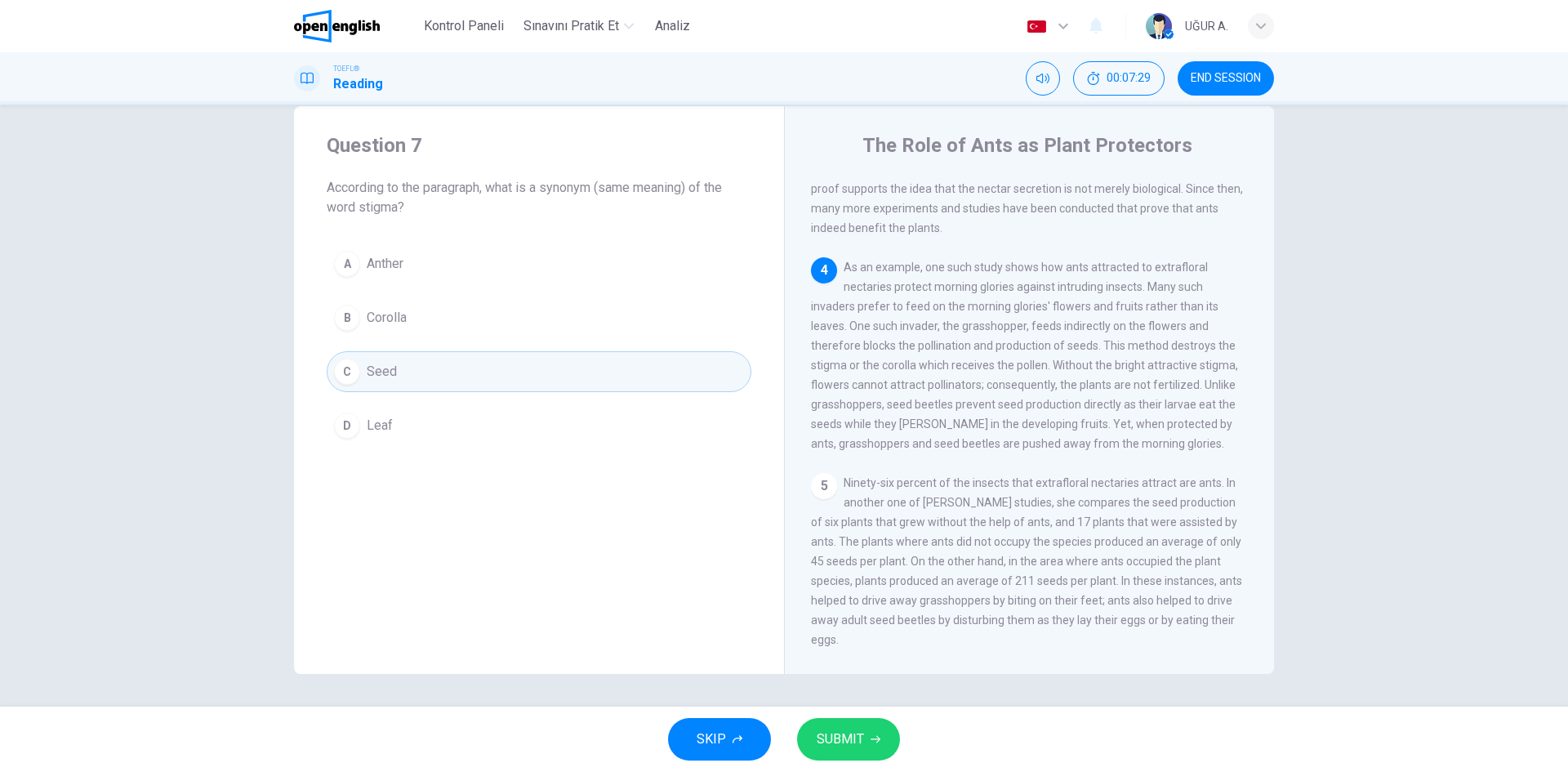
click at [871, 740] on icon "button" at bounding box center [875, 739] width 10 height 10
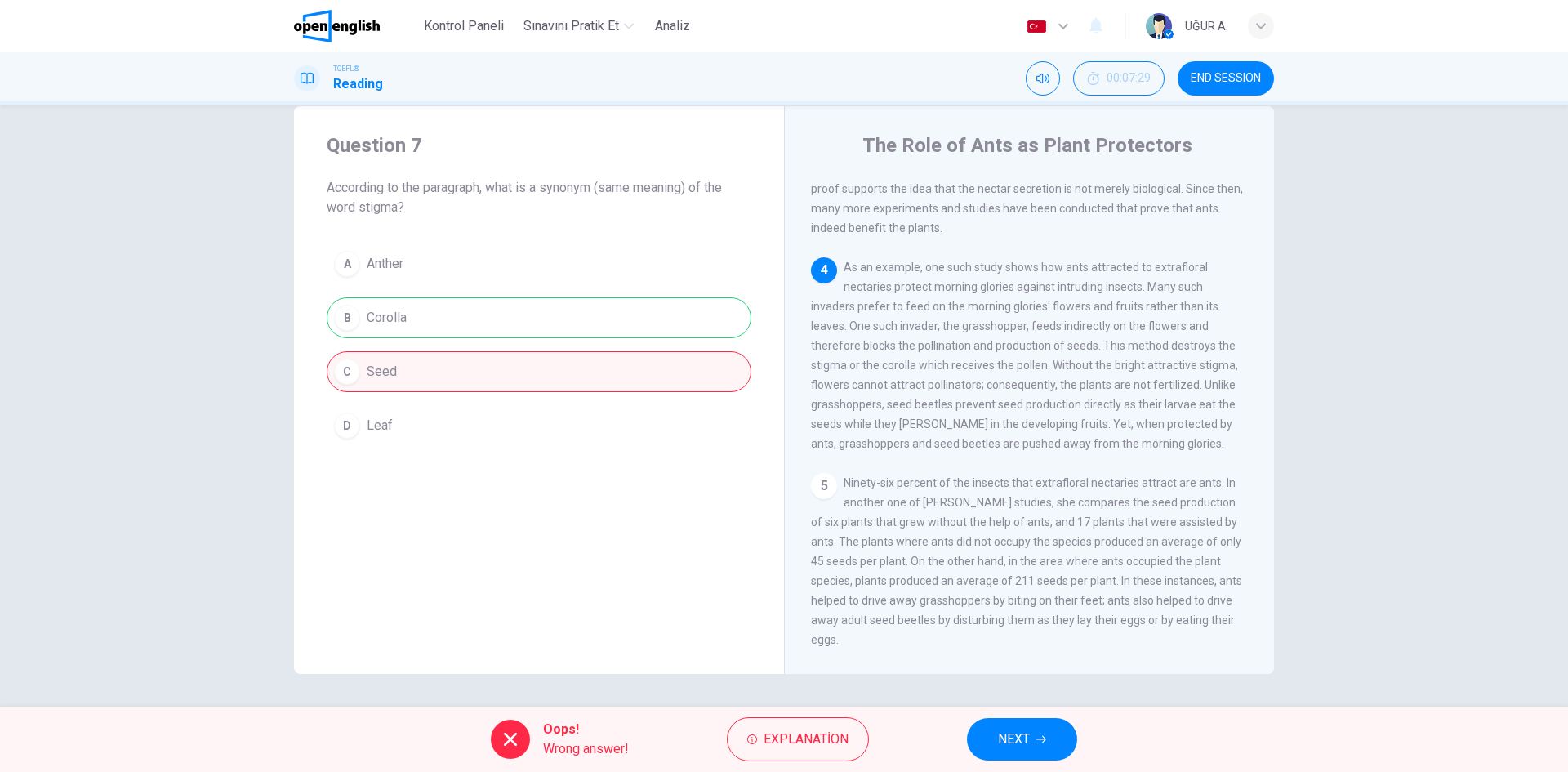
click at [1041, 735] on button "NEXT" at bounding box center [1023, 739] width 110 height 43
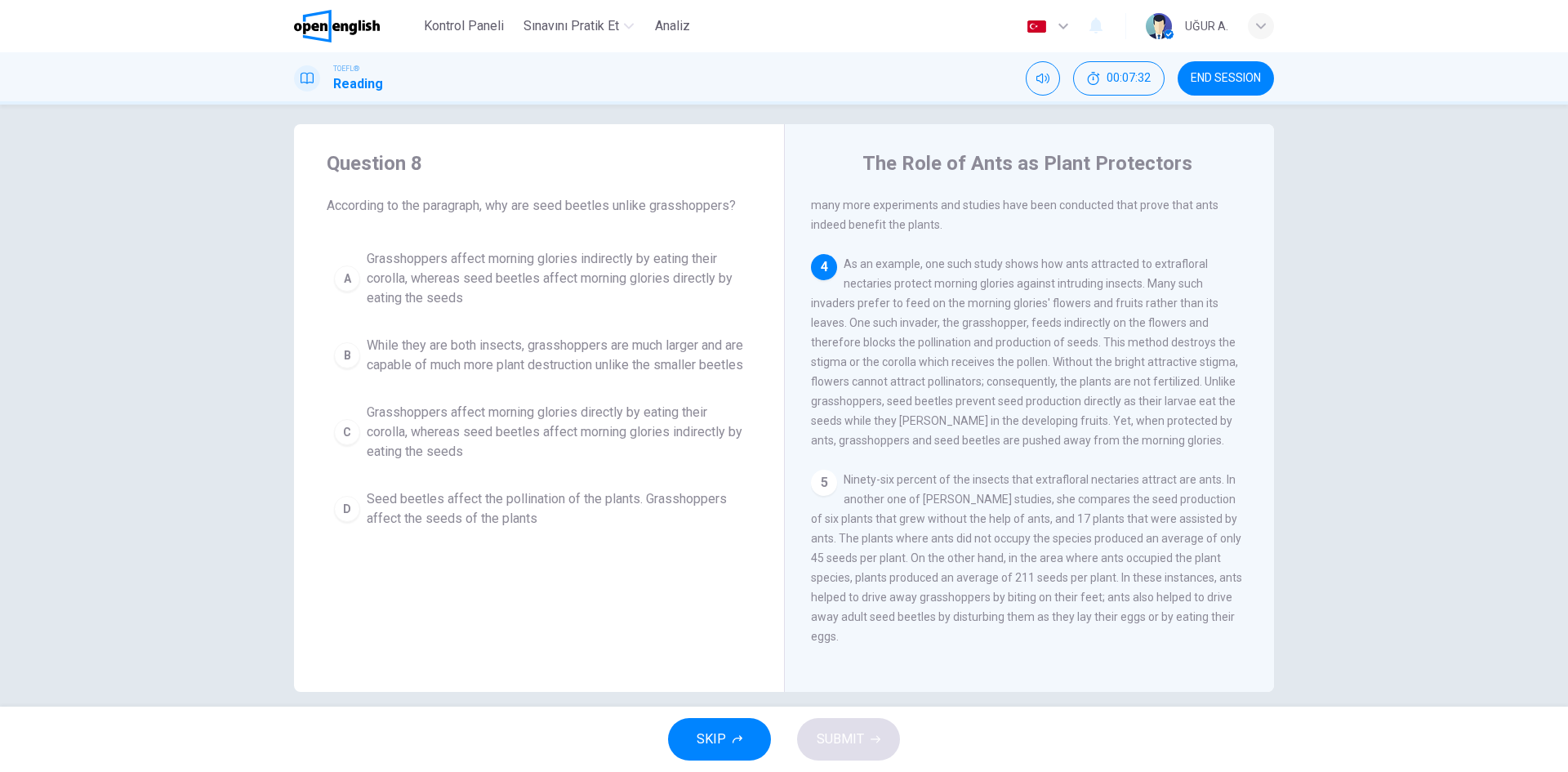
scroll to position [31, 0]
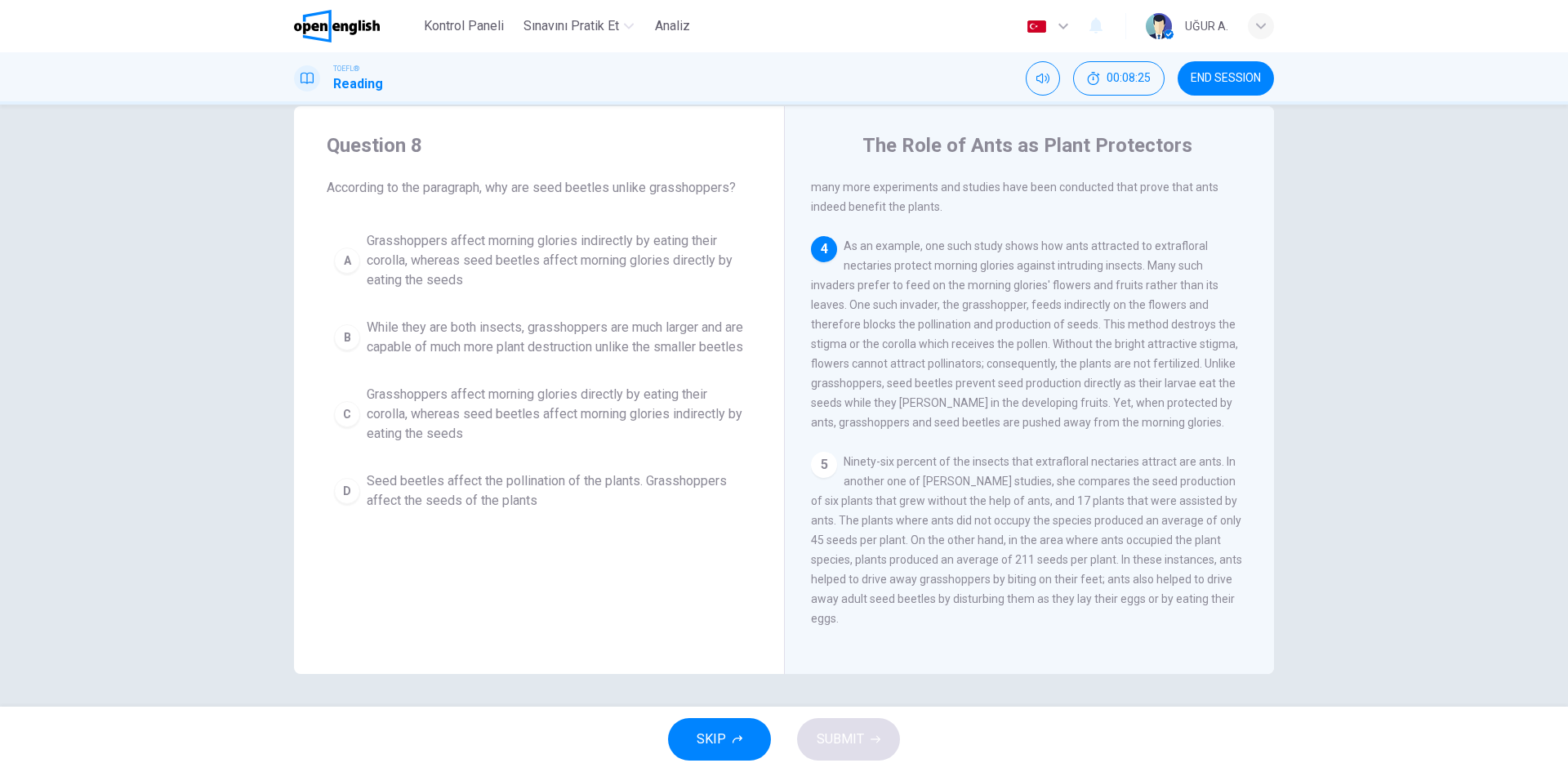
drag, startPoint x: 879, startPoint y: 415, endPoint x: 841, endPoint y: 420, distance: 38.3
click at [841, 420] on span "As an example, one such study shows how ants attracted to extrafloral nectaries…" at bounding box center [1024, 333] width 427 height 189
drag, startPoint x: 341, startPoint y: 438, endPoint x: 363, endPoint y: 446, distance: 23.4
click at [346, 427] on div "C" at bounding box center [348, 414] width 26 height 26
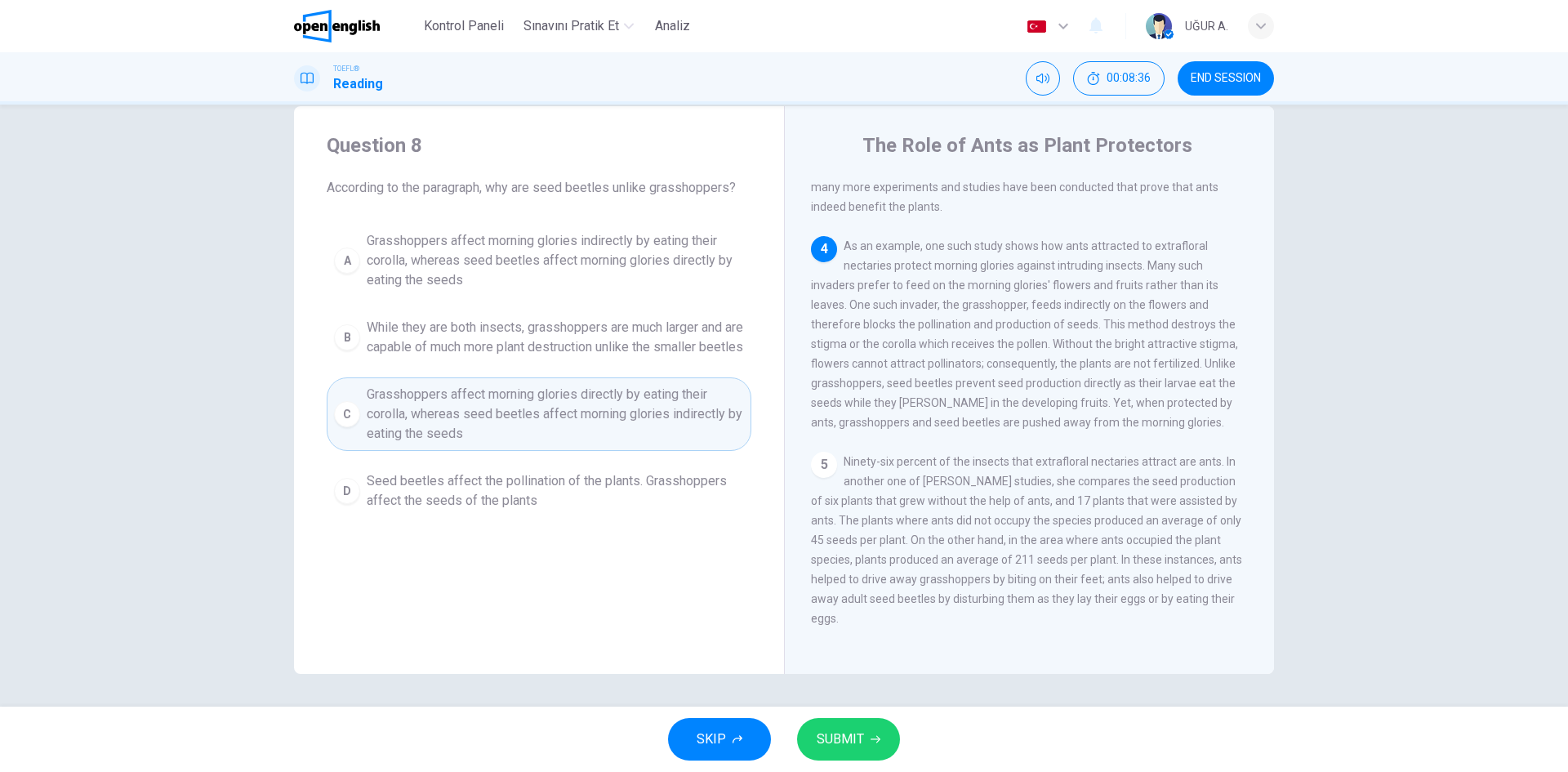
click at [847, 745] on span "SUBMIT" at bounding box center [840, 739] width 47 height 23
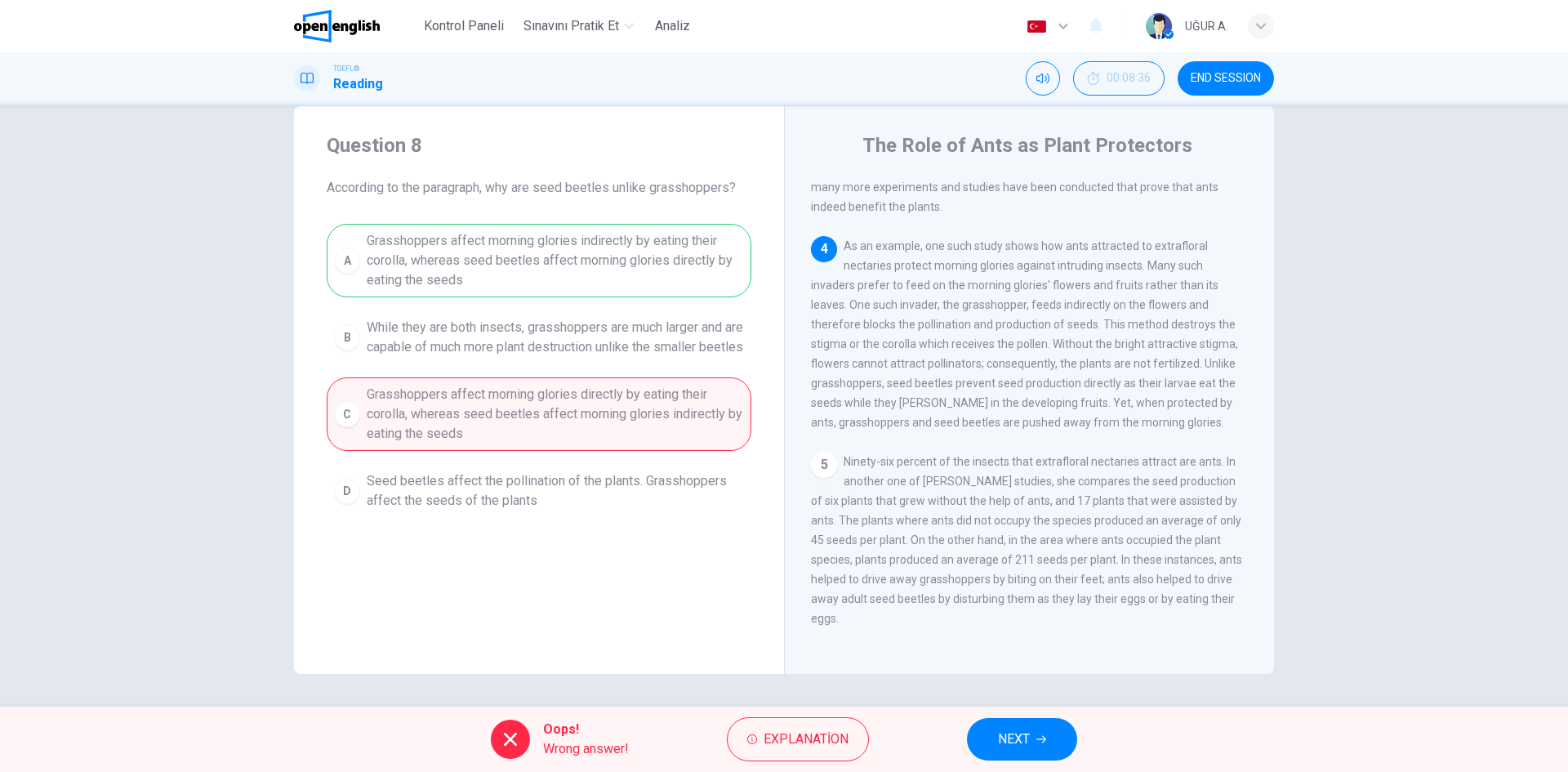
click at [1023, 743] on span "NEXT" at bounding box center [1014, 739] width 32 height 23
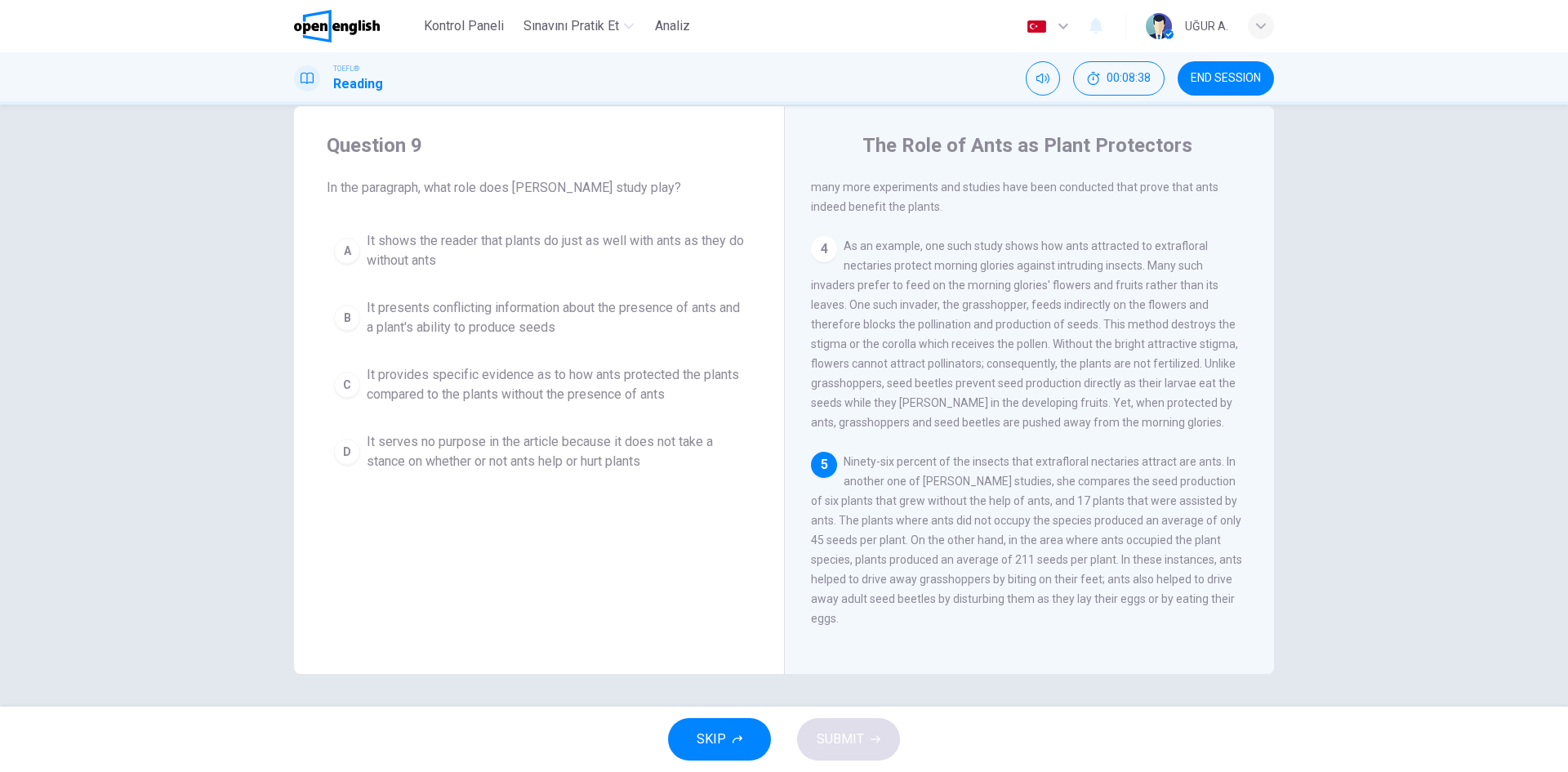
click at [693, 728] on button "SKIP" at bounding box center [720, 739] width 103 height 43
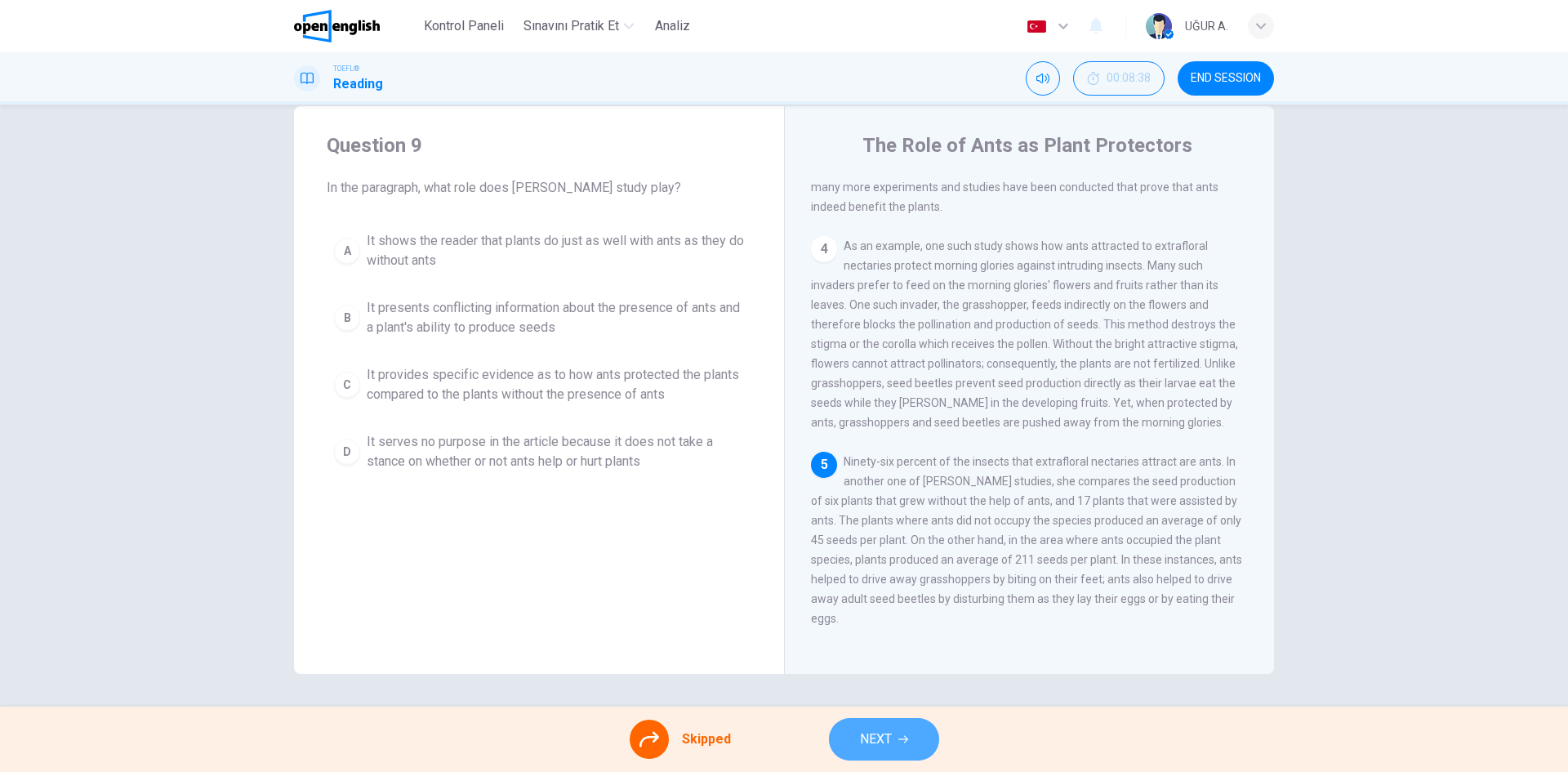
click at [901, 733] on button "NEXT" at bounding box center [884, 739] width 110 height 43
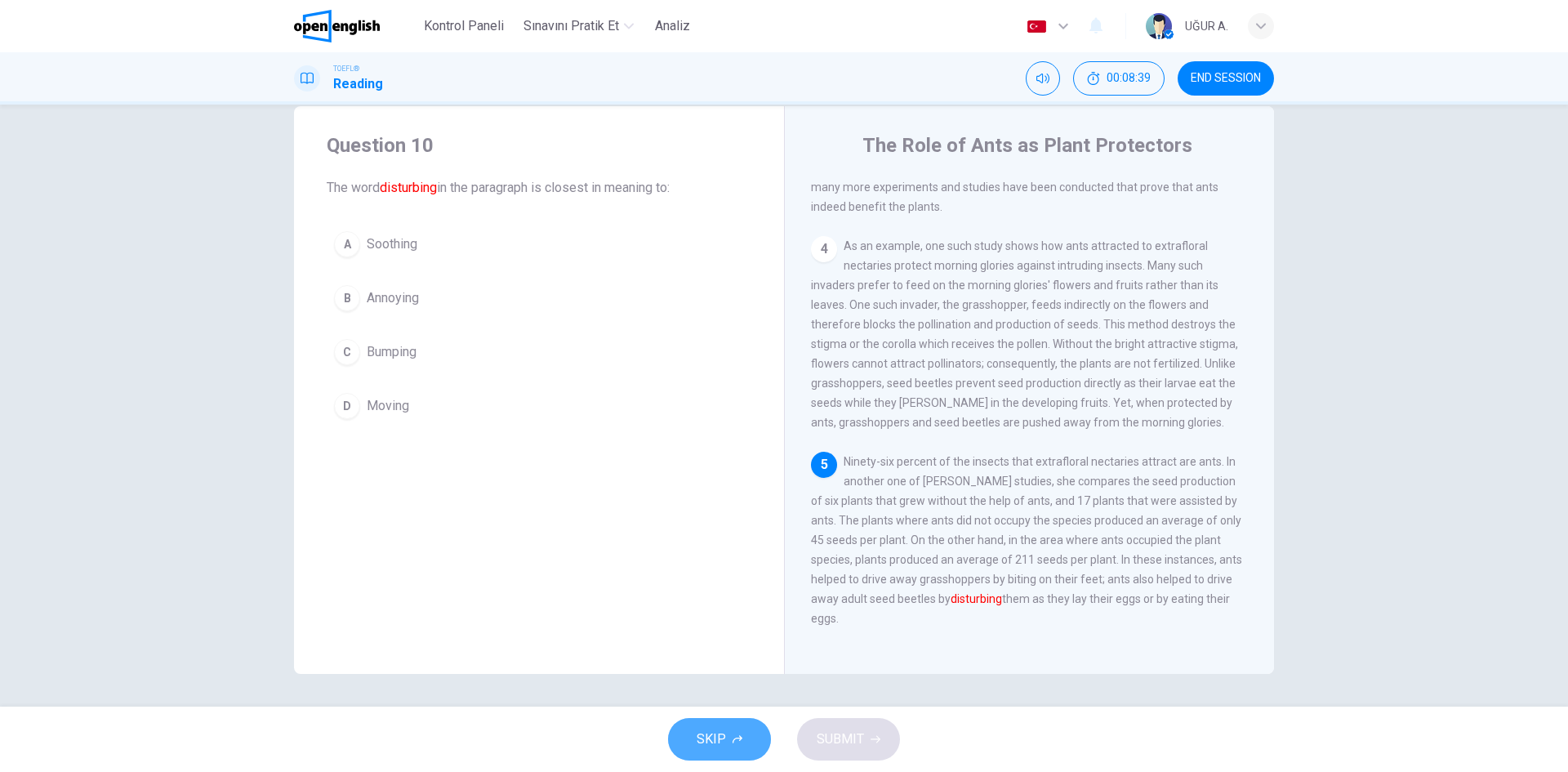
click at [699, 743] on span "SKIP" at bounding box center [712, 739] width 30 height 23
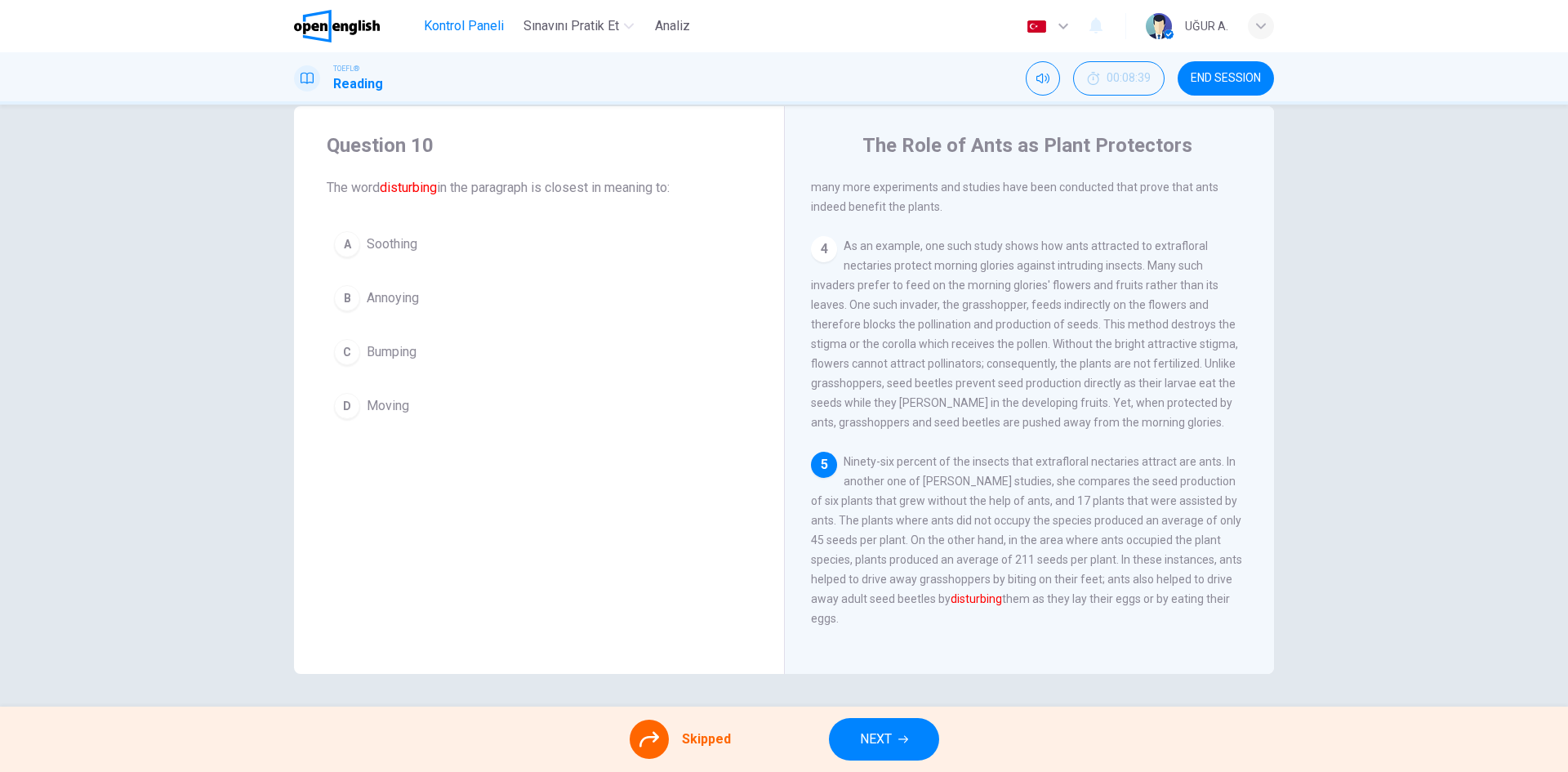
click at [472, 22] on span "Kontrol Paneli" at bounding box center [463, 26] width 80 height 19
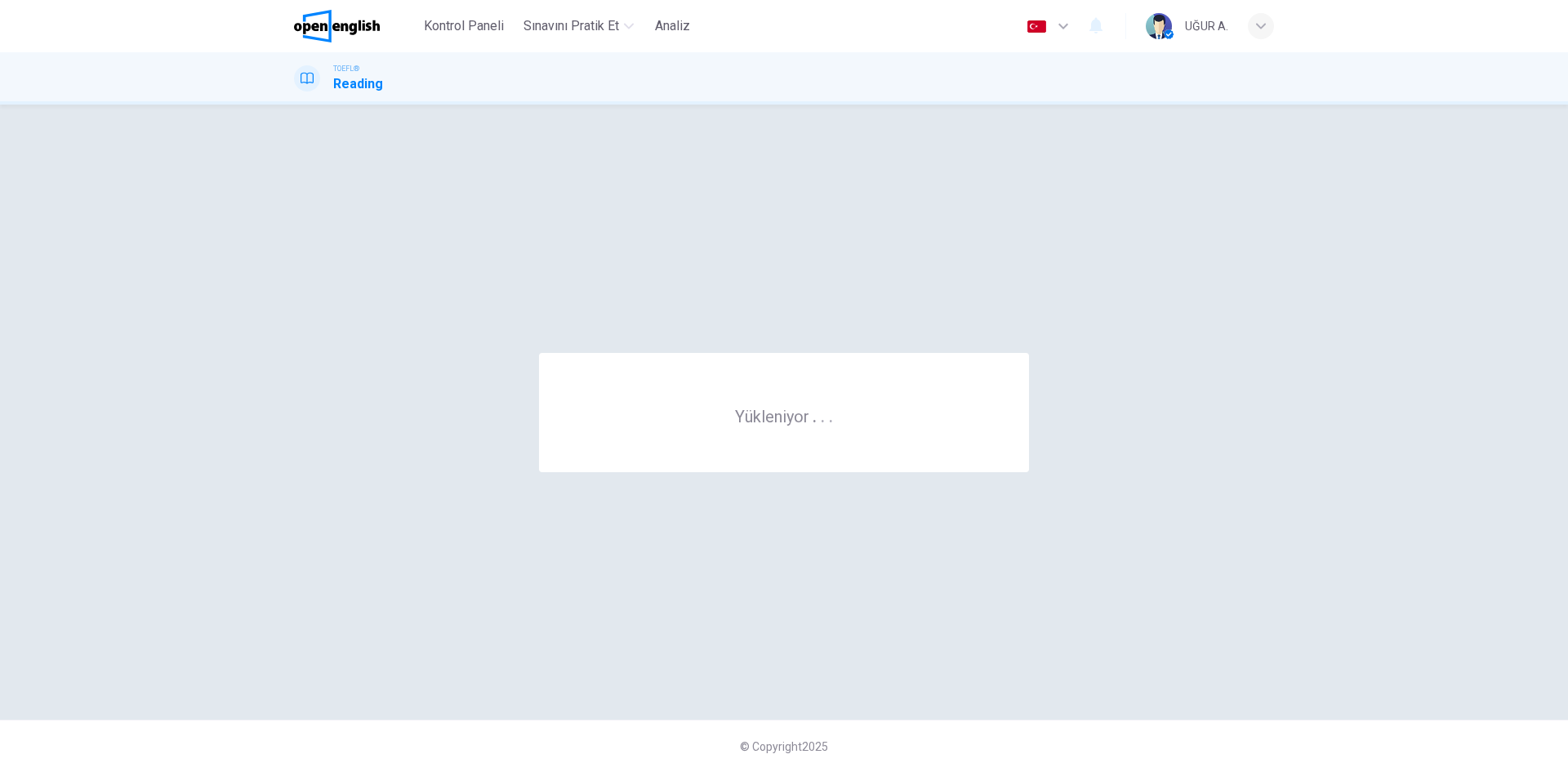
scroll to position [0, 0]
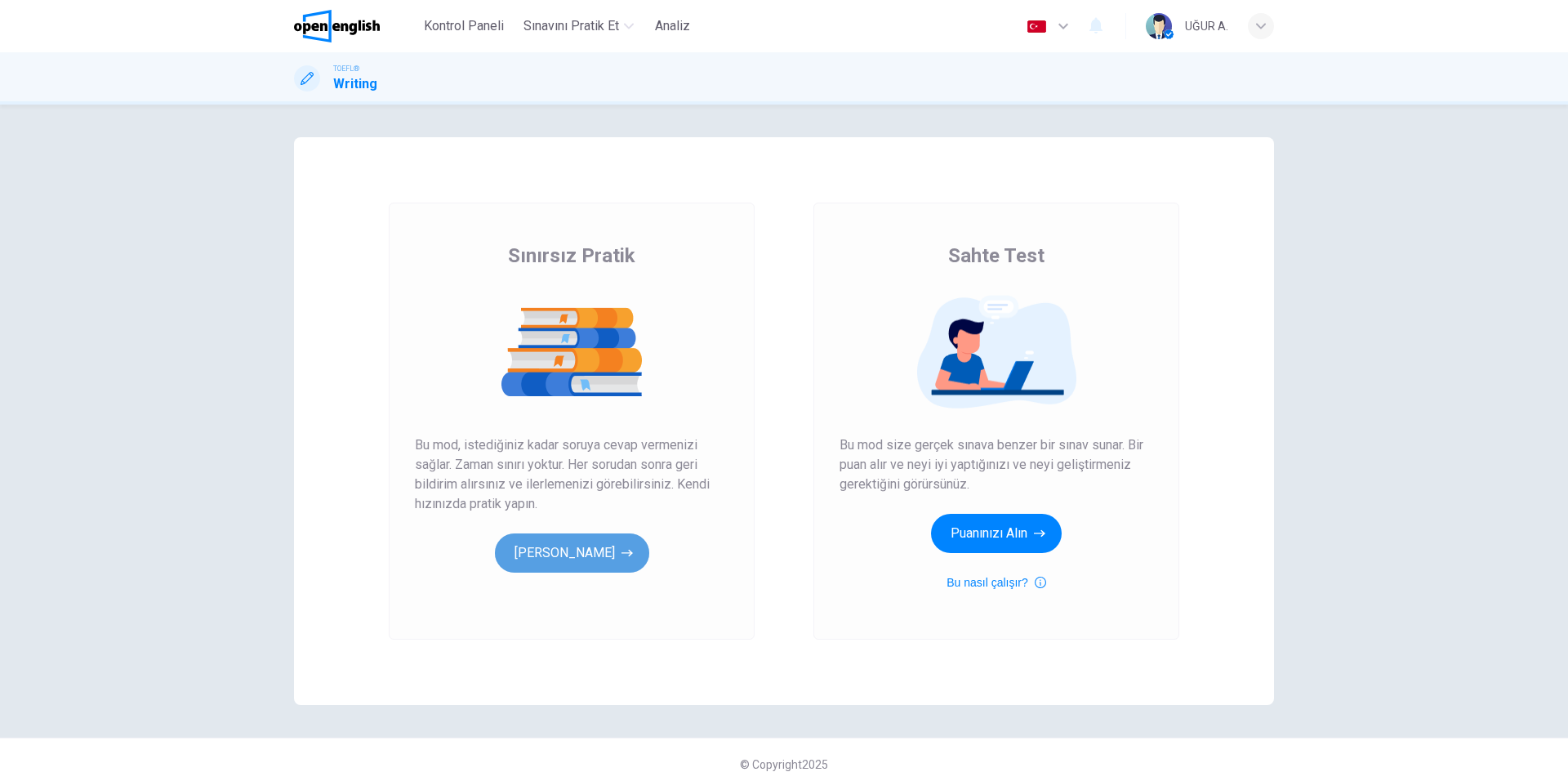
click at [573, 561] on button "[PERSON_NAME]" at bounding box center [572, 552] width 154 height 39
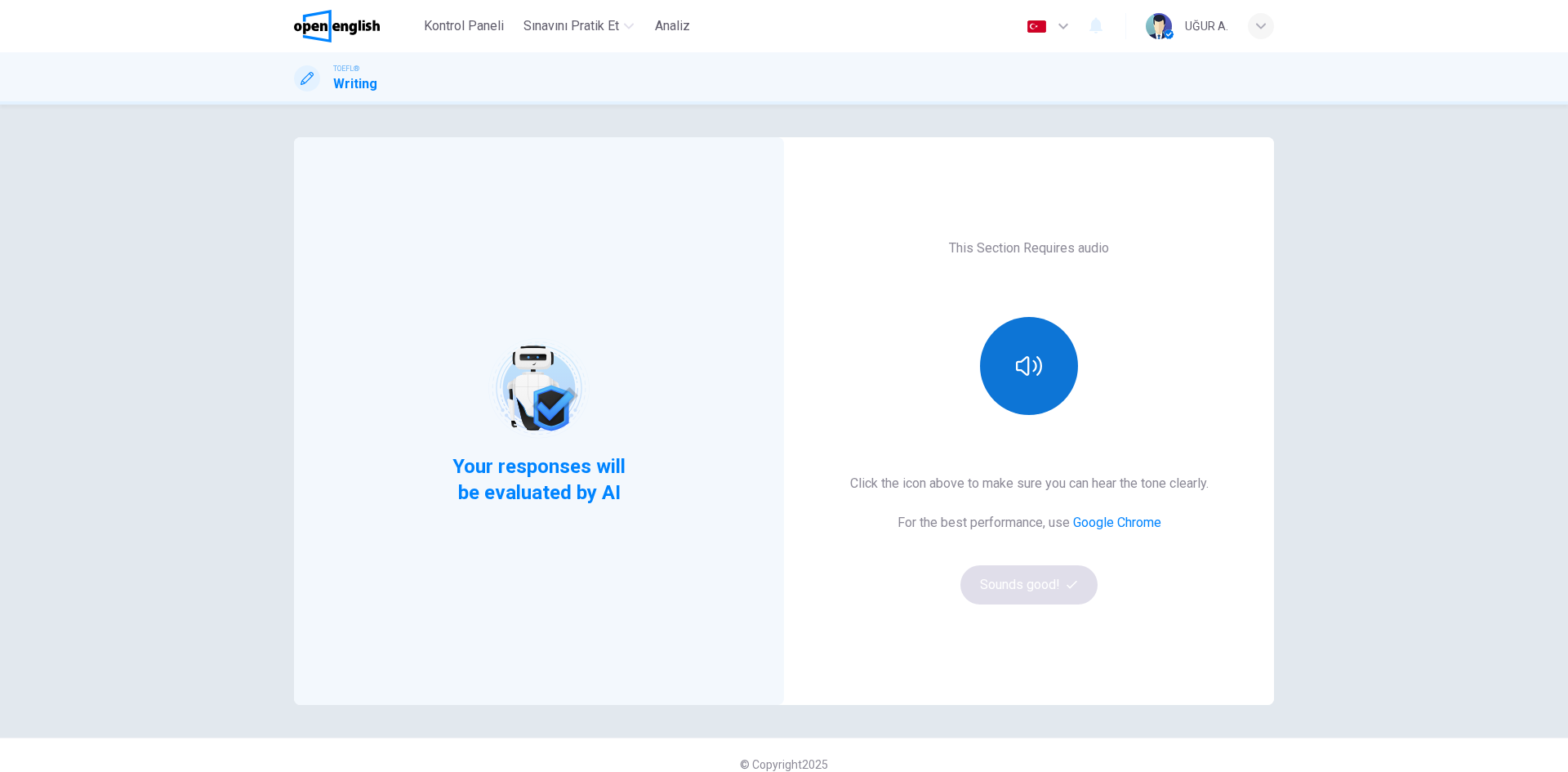
click at [1023, 386] on button "button" at bounding box center [1030, 366] width 98 height 98
click at [1029, 585] on button "Sounds good!" at bounding box center [1029, 585] width 137 height 39
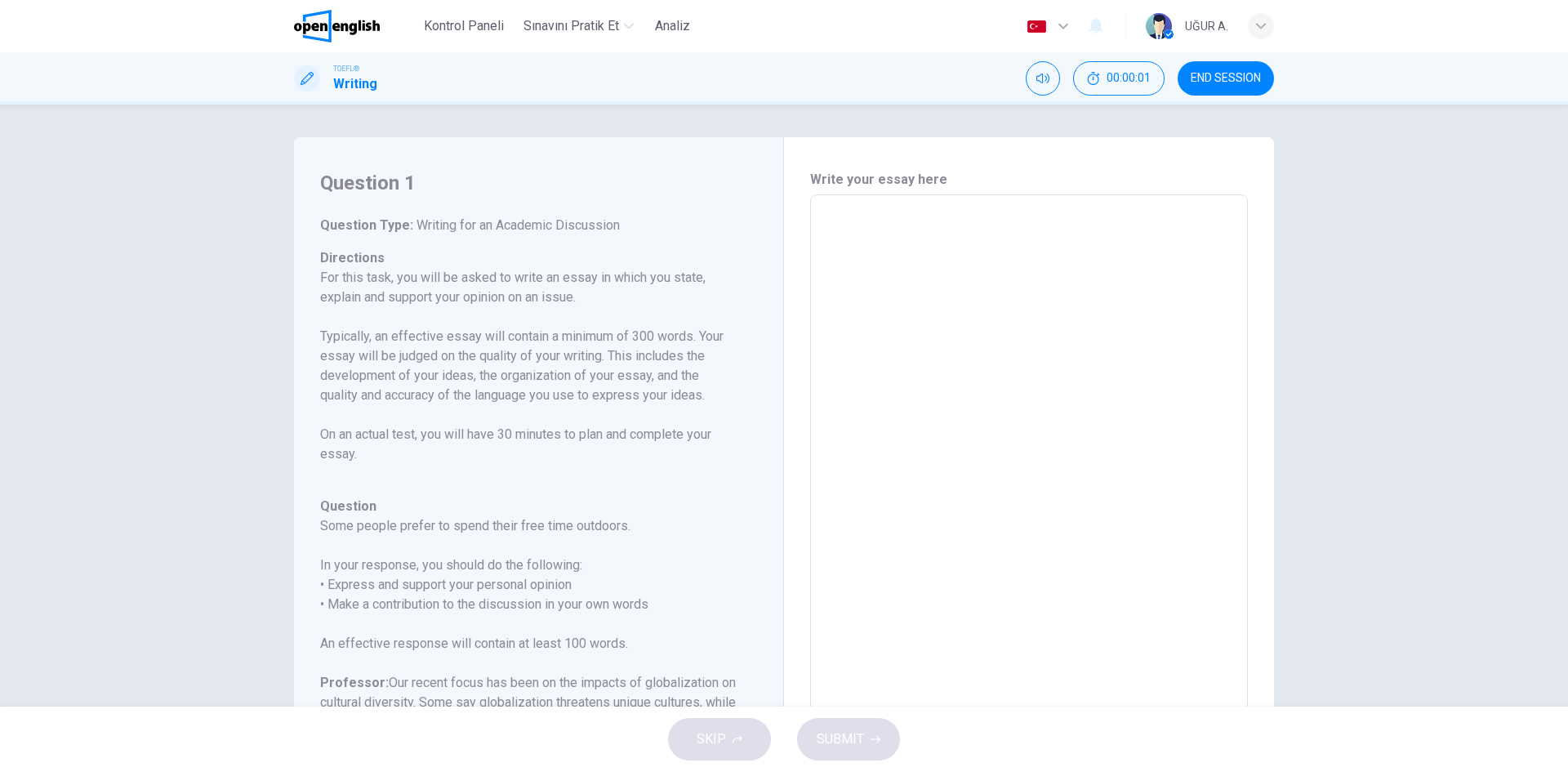
click at [882, 282] on textarea at bounding box center [1030, 467] width 415 height 518
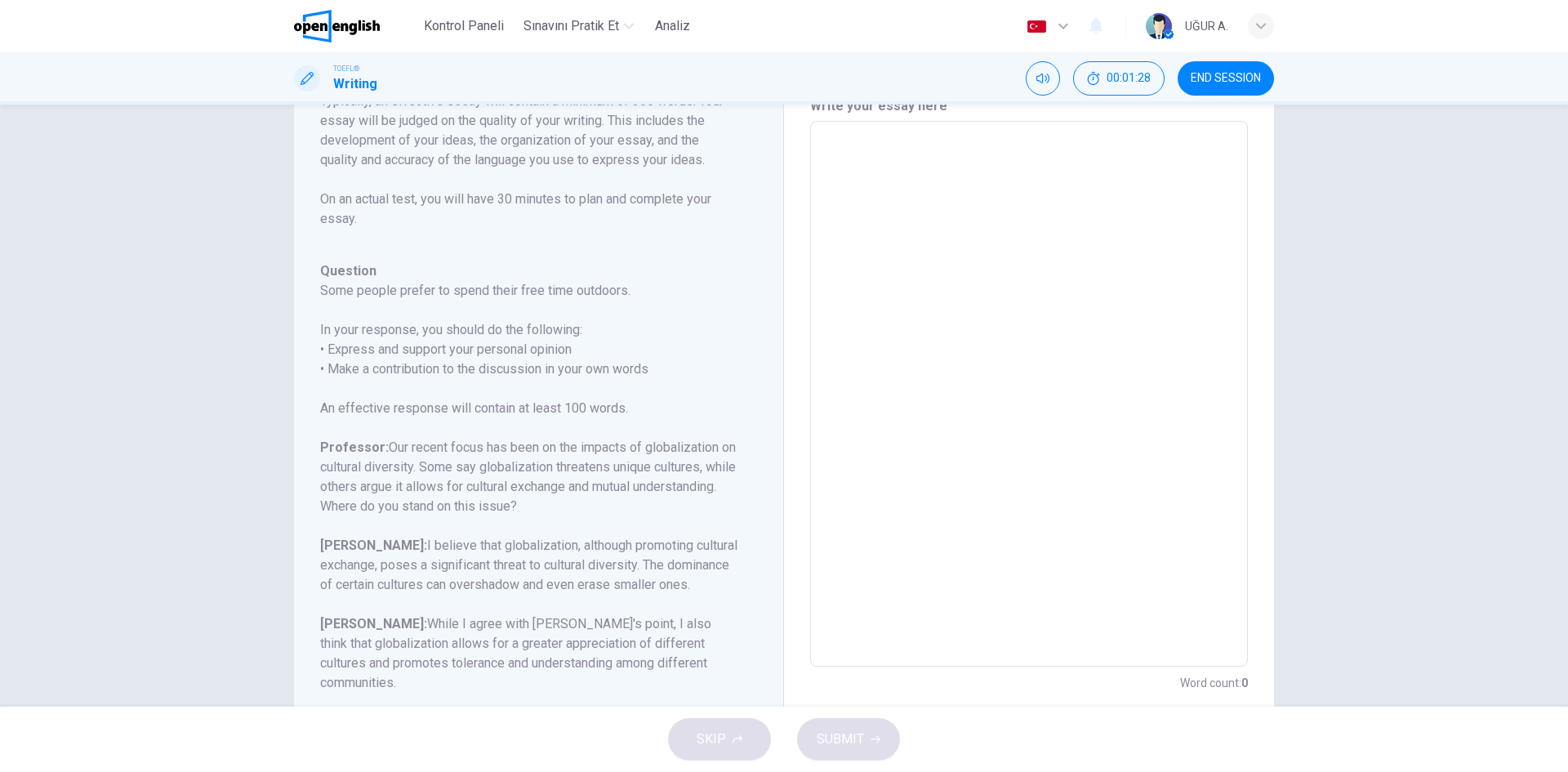
scroll to position [125, 0]
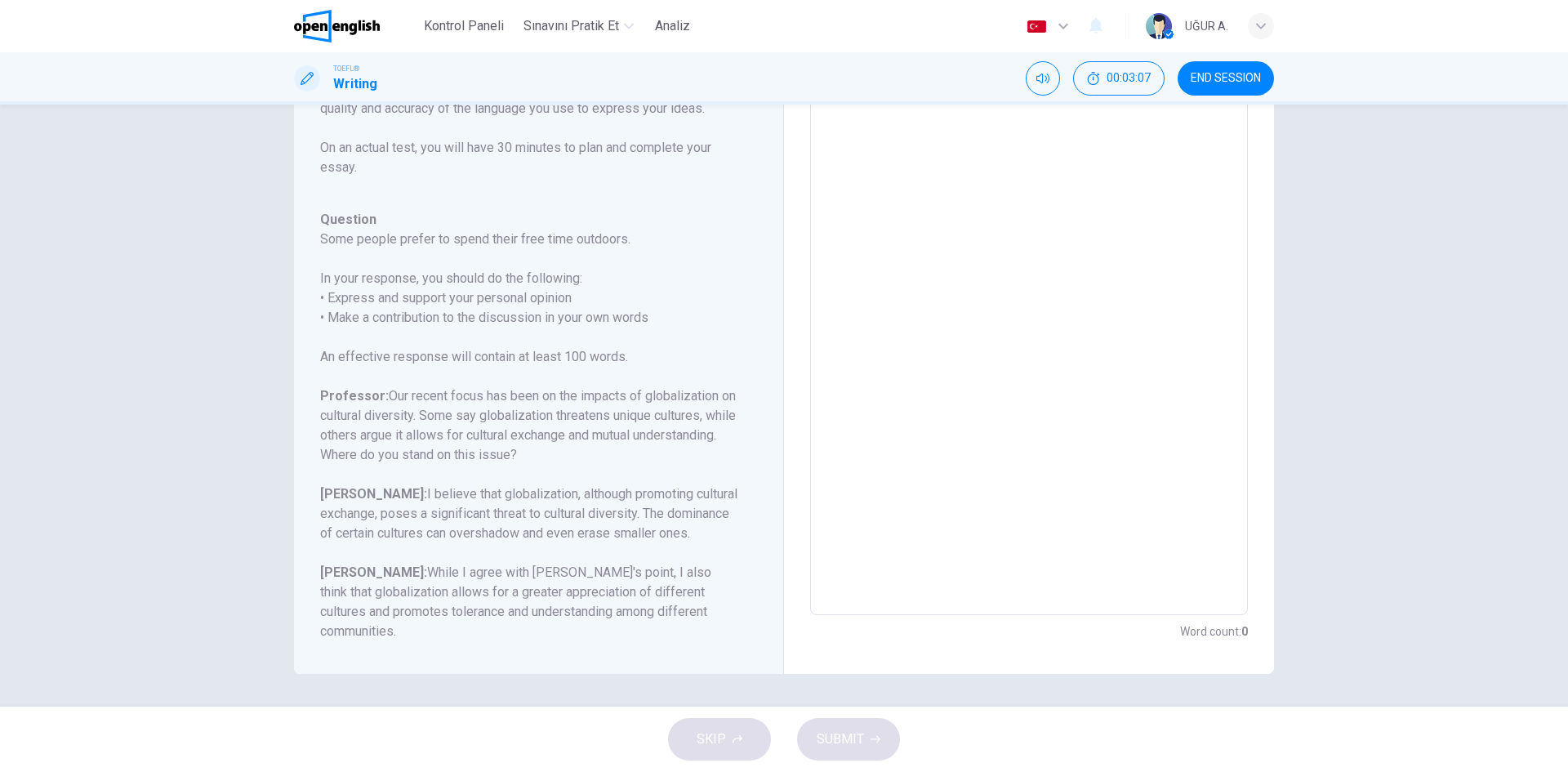
drag, startPoint x: 461, startPoint y: 446, endPoint x: 396, endPoint y: 402, distance: 78.5
click at [396, 402] on h6 "Professor: Our recent focus has been on the impacts of globalization on cultura…" at bounding box center [529, 425] width 418 height 79
